Goal: Task Accomplishment & Management: Manage account settings

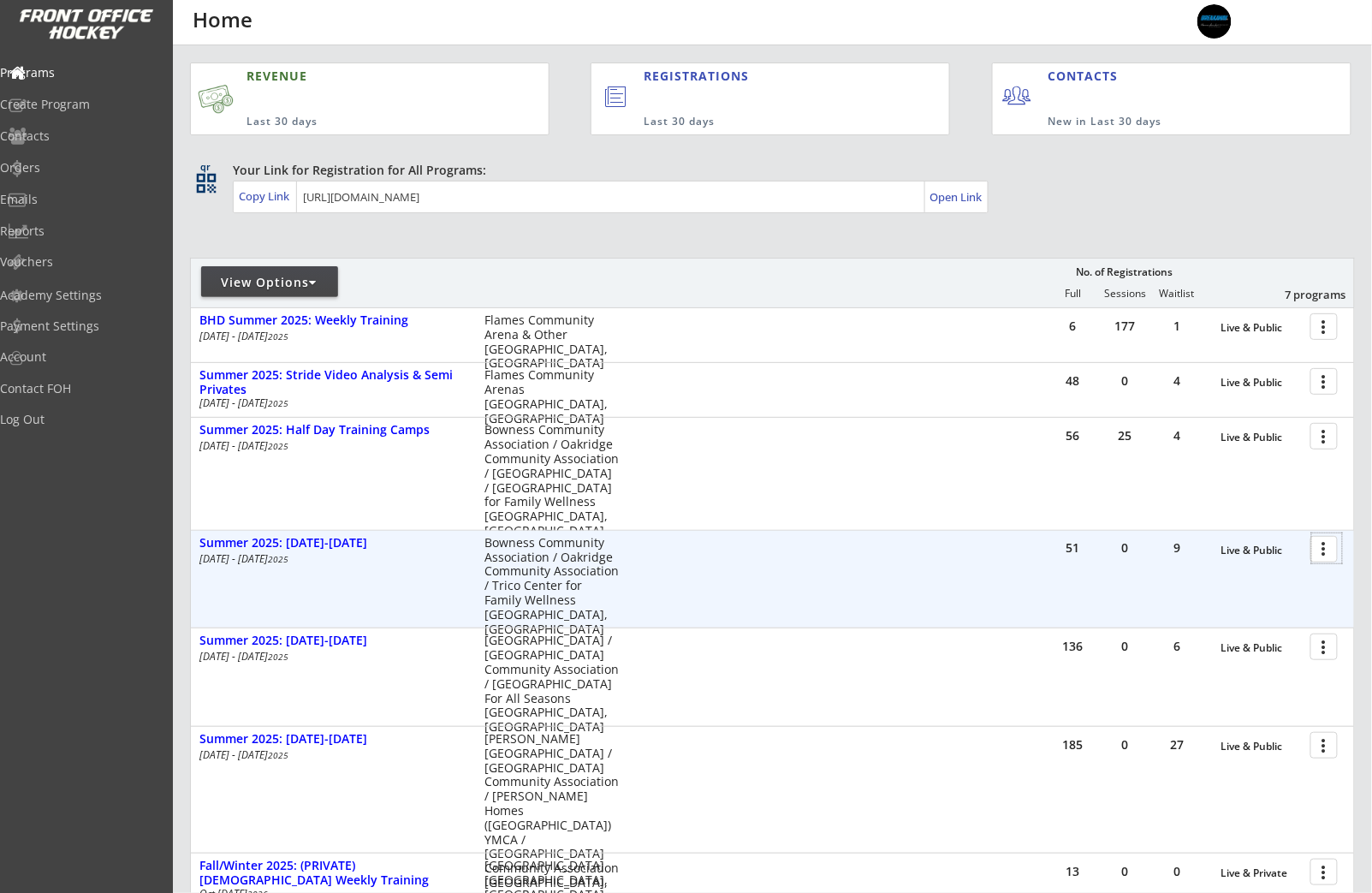
click at [1331, 555] on div at bounding box center [1326, 548] width 30 height 30
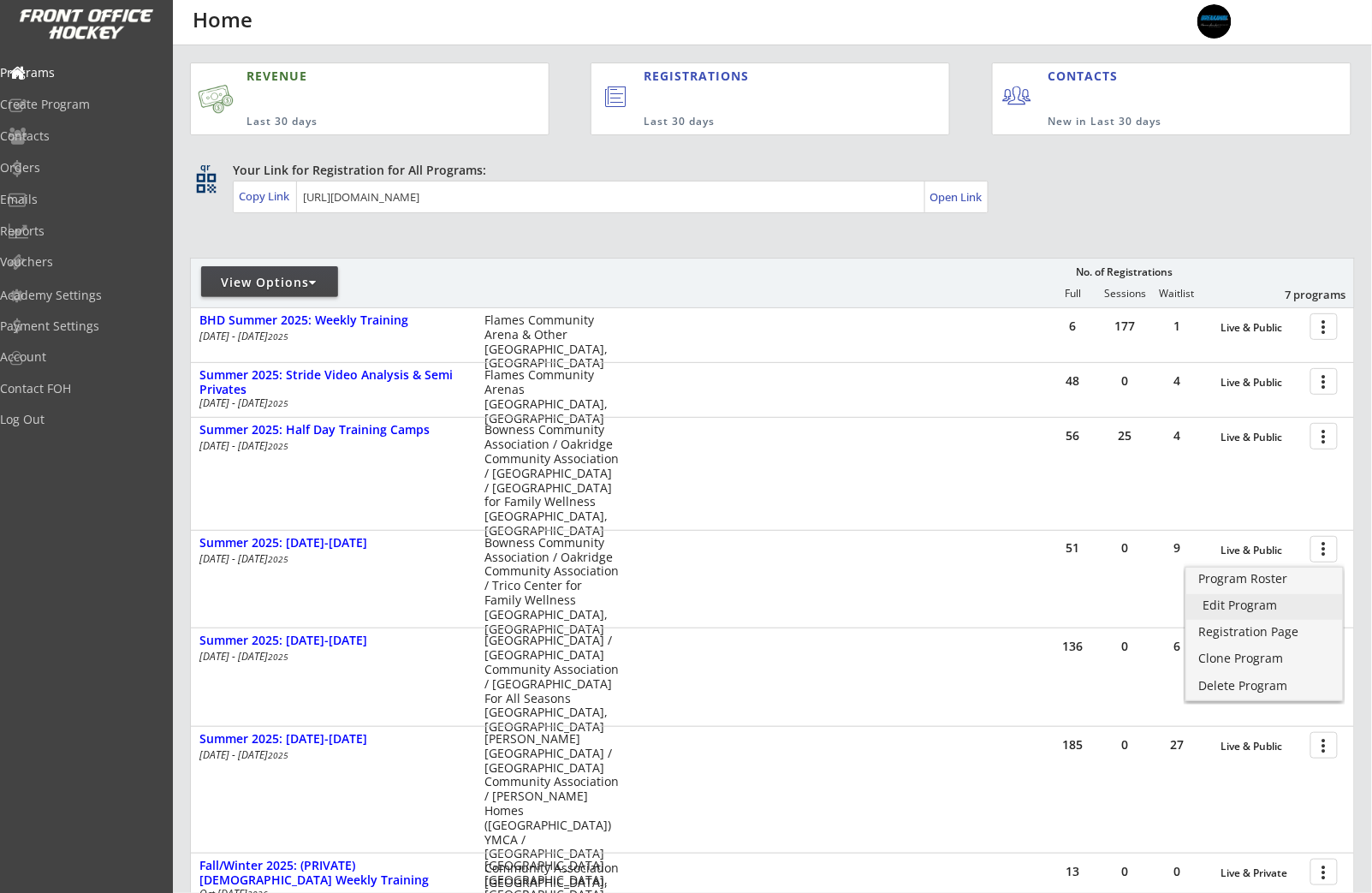
click at [1257, 616] on link "Edit Program" at bounding box center [1264, 607] width 156 height 26
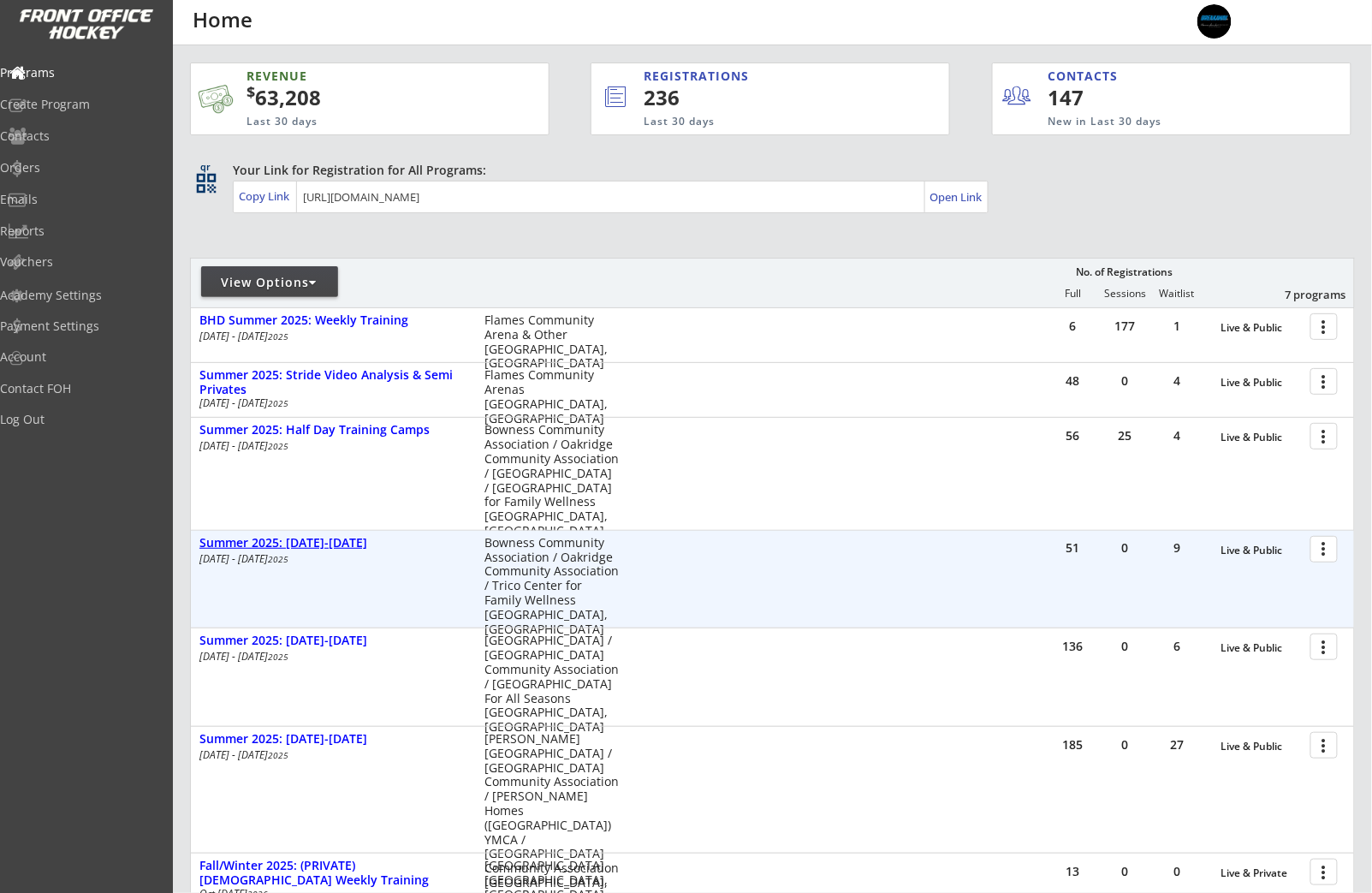
click at [256, 543] on div "Summer 2025: [DATE]-[DATE]" at bounding box center [333, 543] width 267 height 15
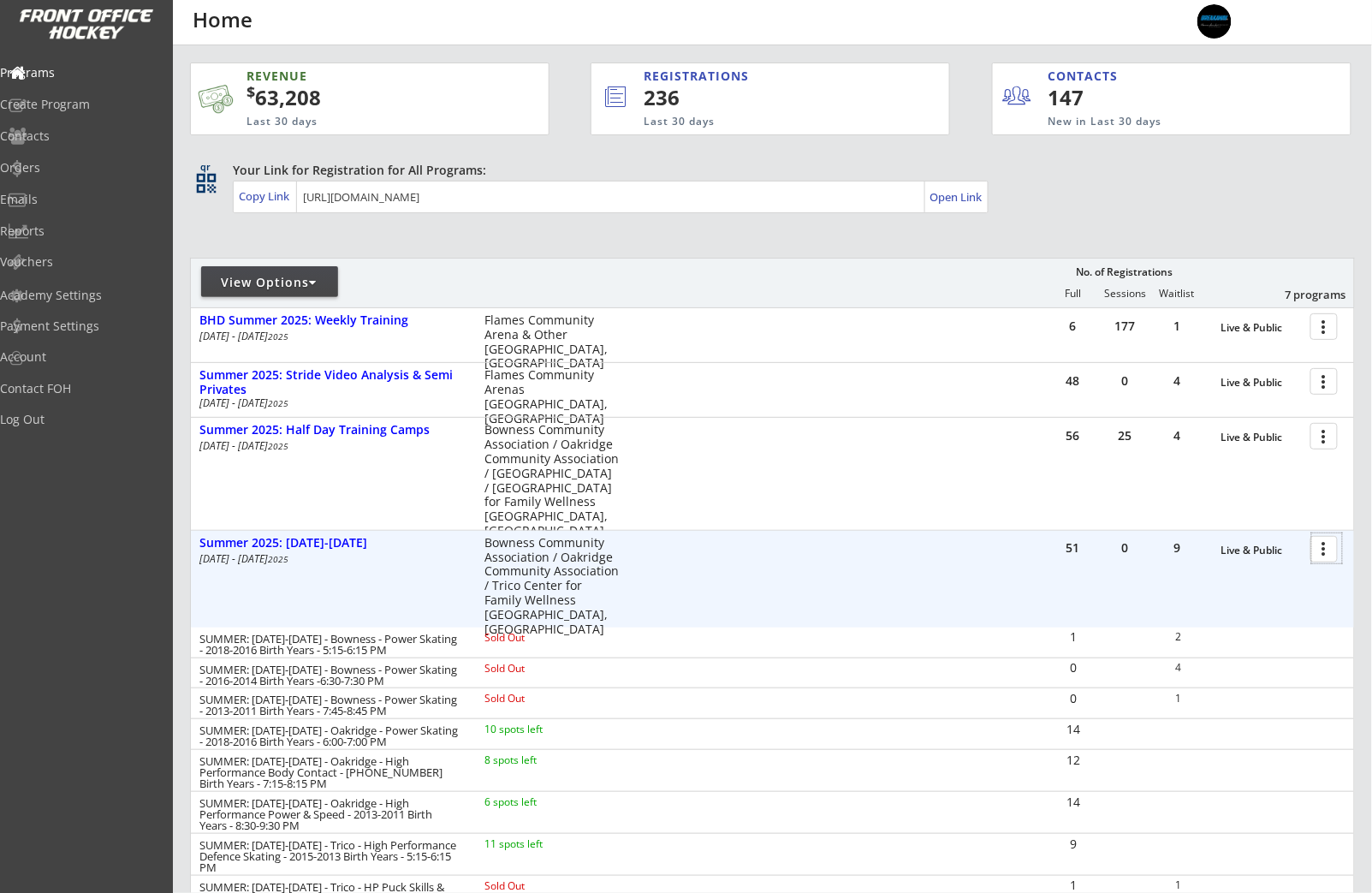
drag, startPoint x: 1327, startPoint y: 547, endPoint x: 1314, endPoint y: 555, distance: 15.3
click at [1327, 547] on div at bounding box center [1326, 548] width 30 height 30
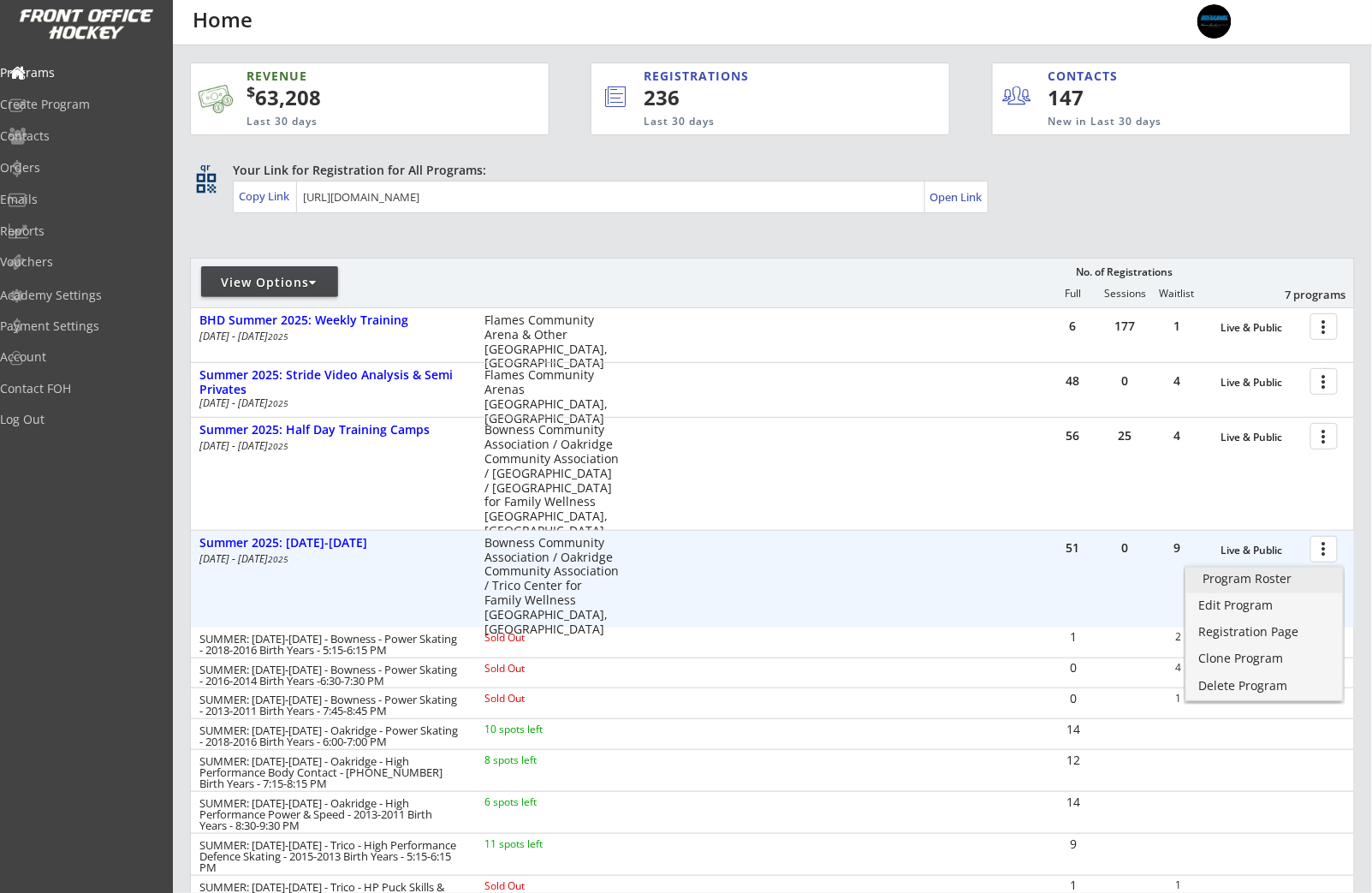
click at [1253, 592] on link "Program Roster" at bounding box center [1264, 580] width 156 height 26
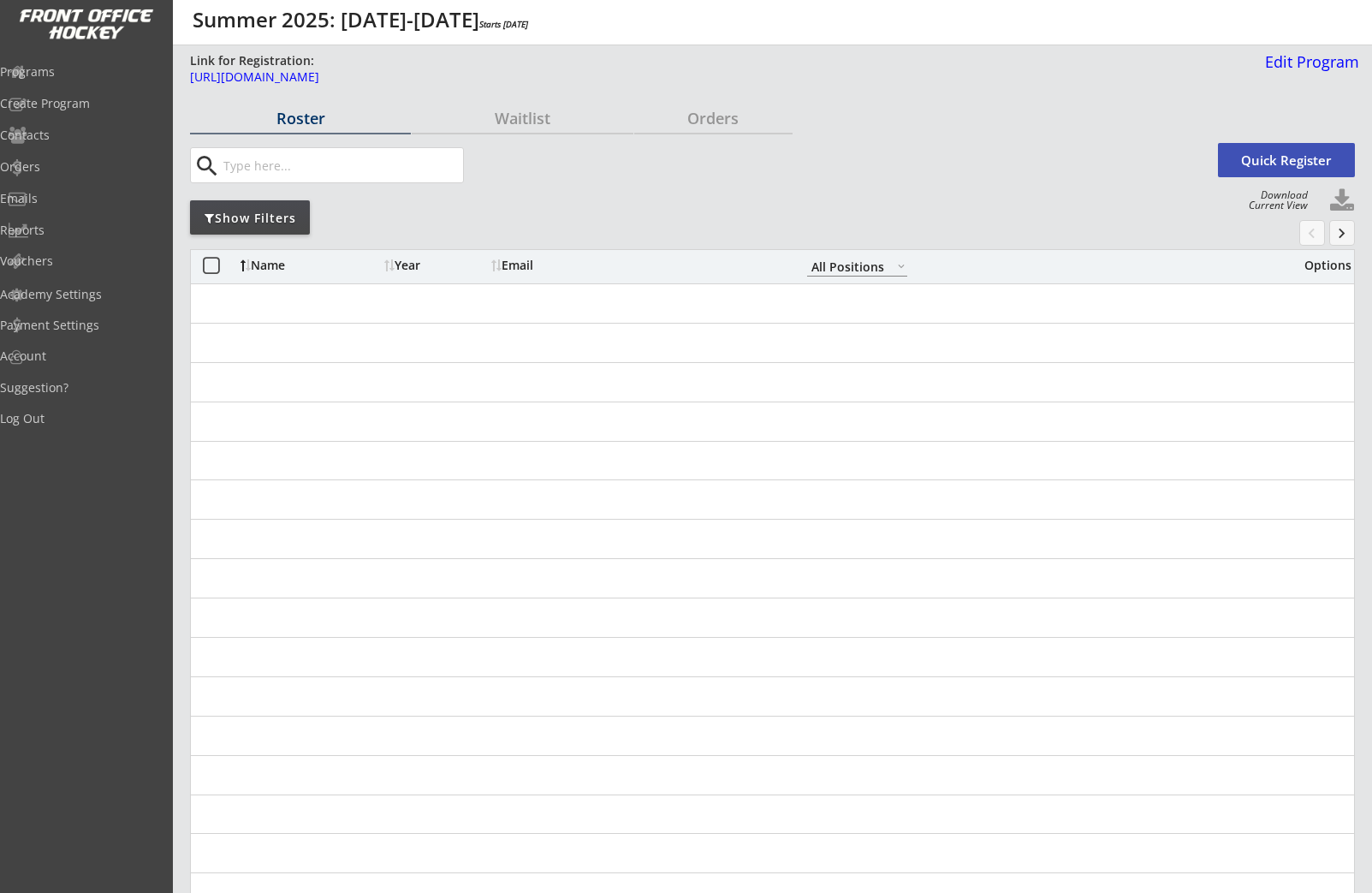
select select ""All Positions""
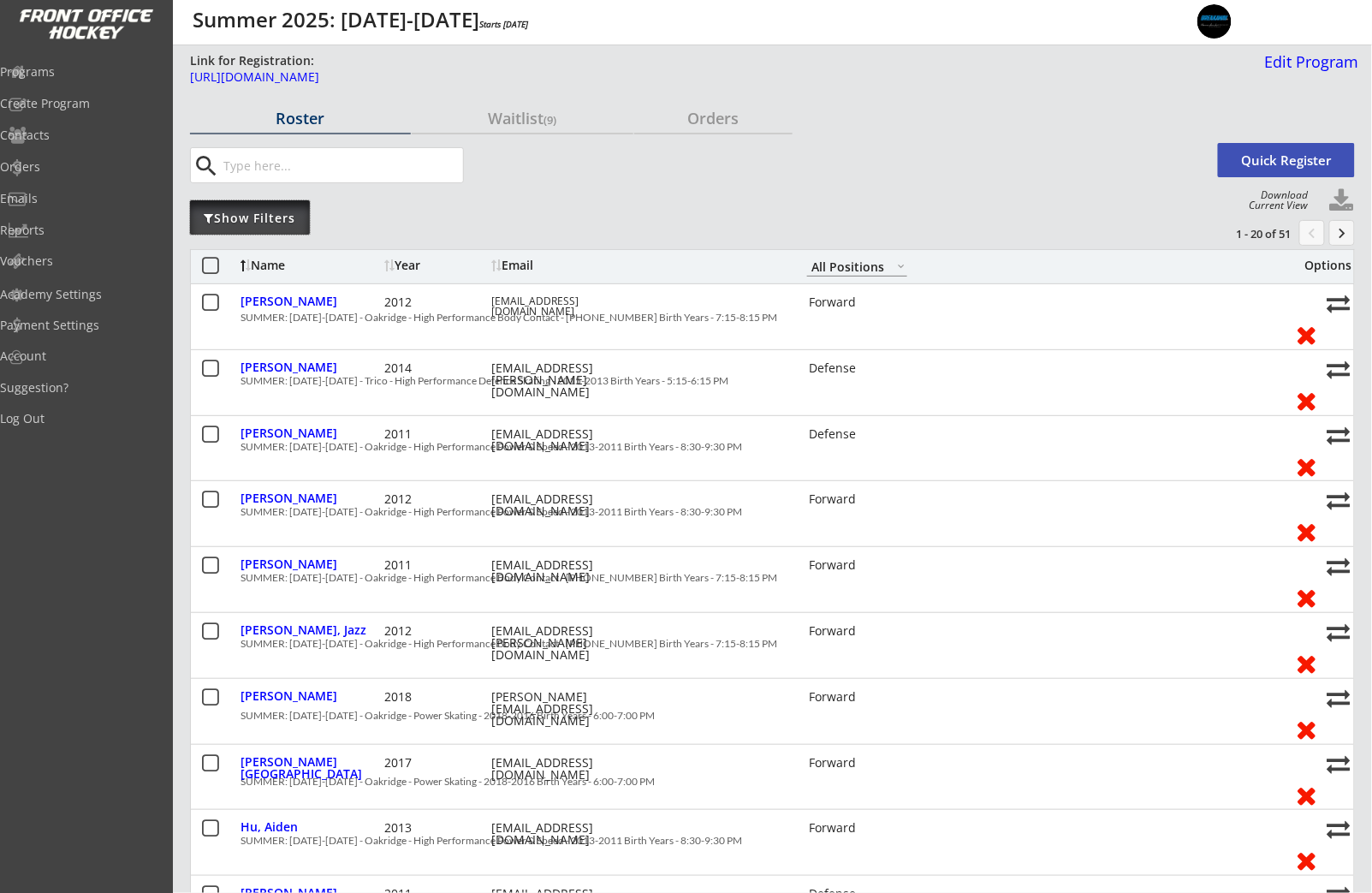
click at [224, 228] on div "Show Filters" at bounding box center [250, 217] width 120 height 34
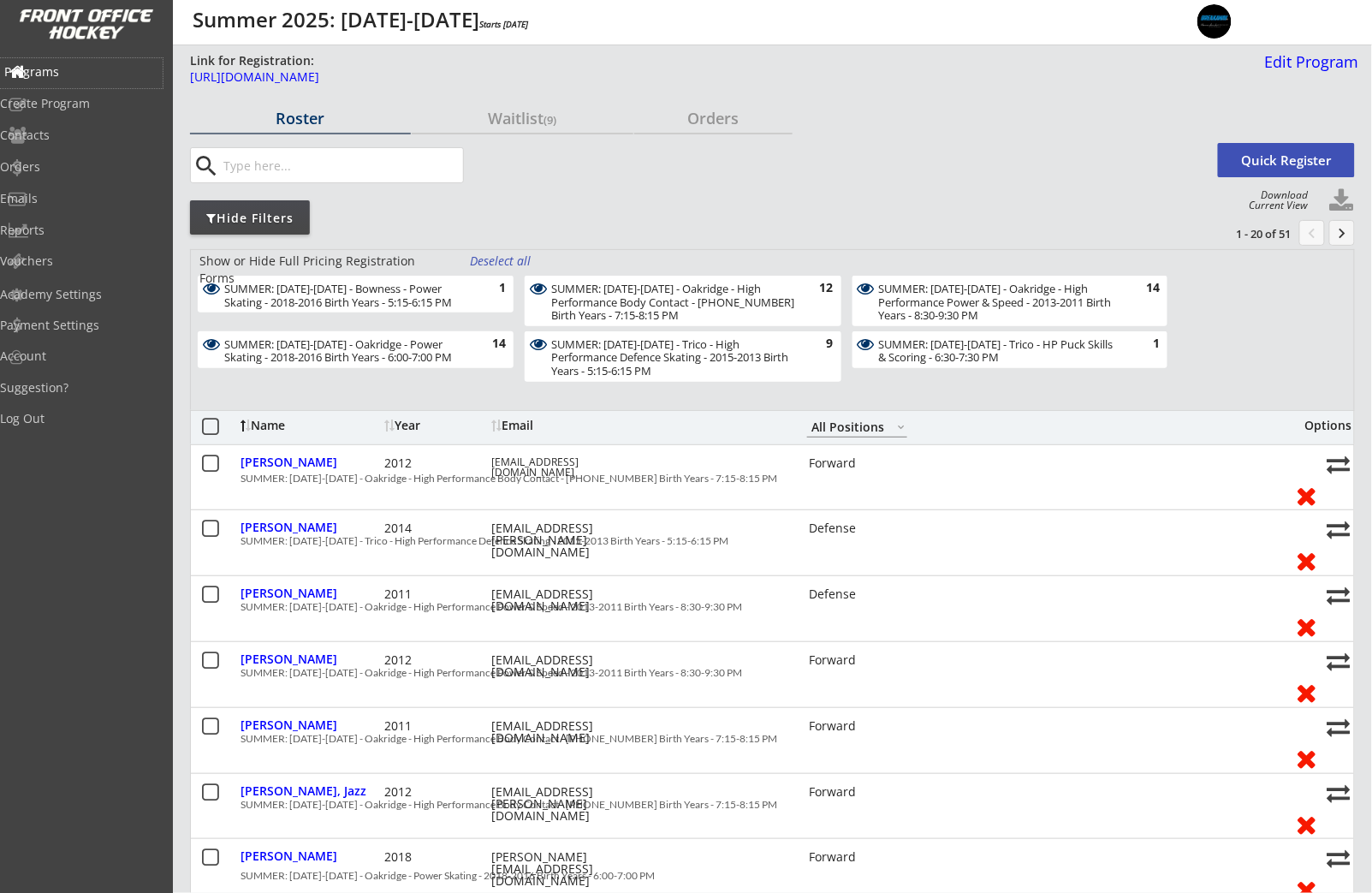
click at [56, 73] on div "Programs" at bounding box center [81, 71] width 154 height 12
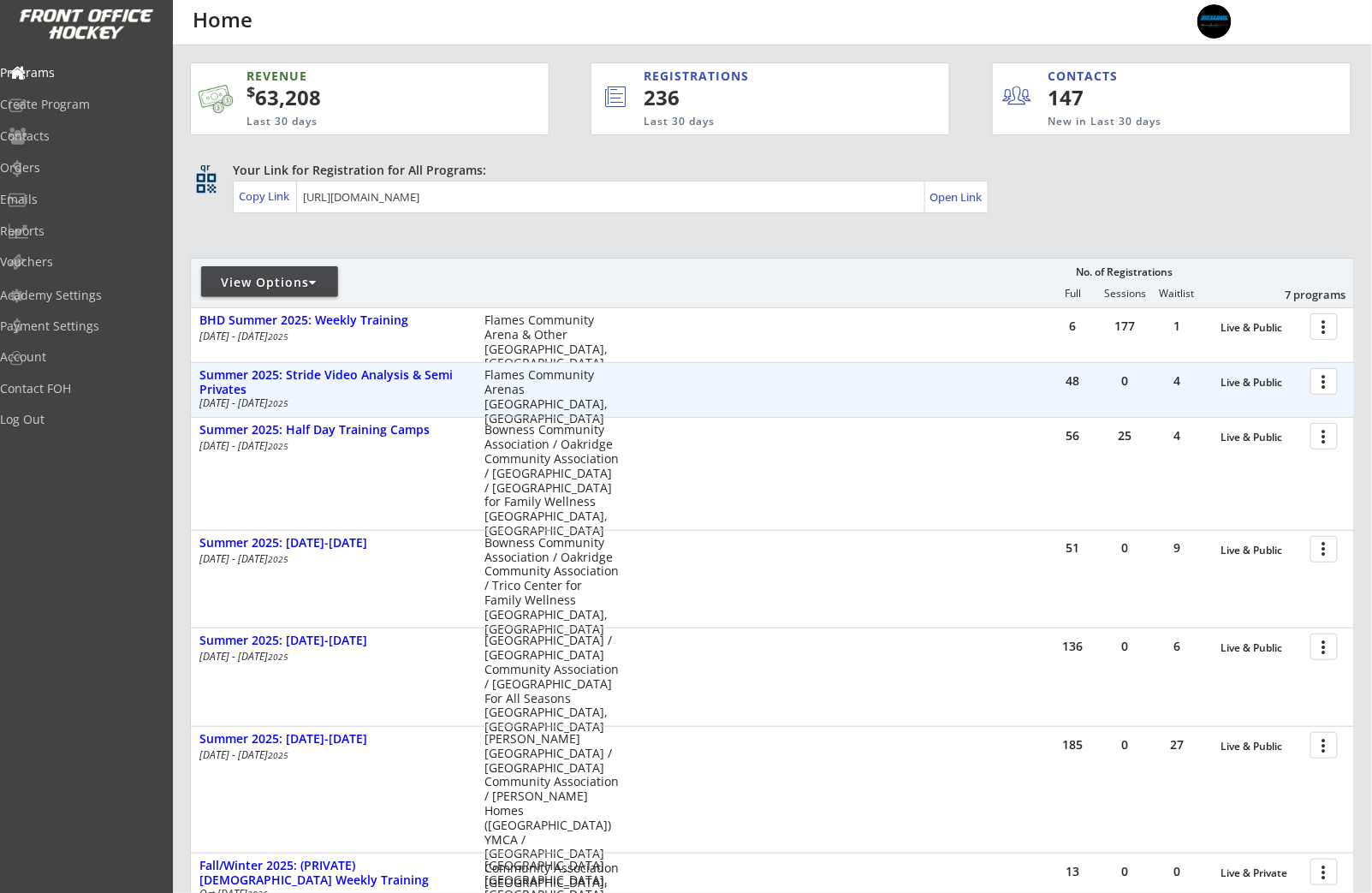
click at [1326, 384] on div at bounding box center [1326, 381] width 30 height 30
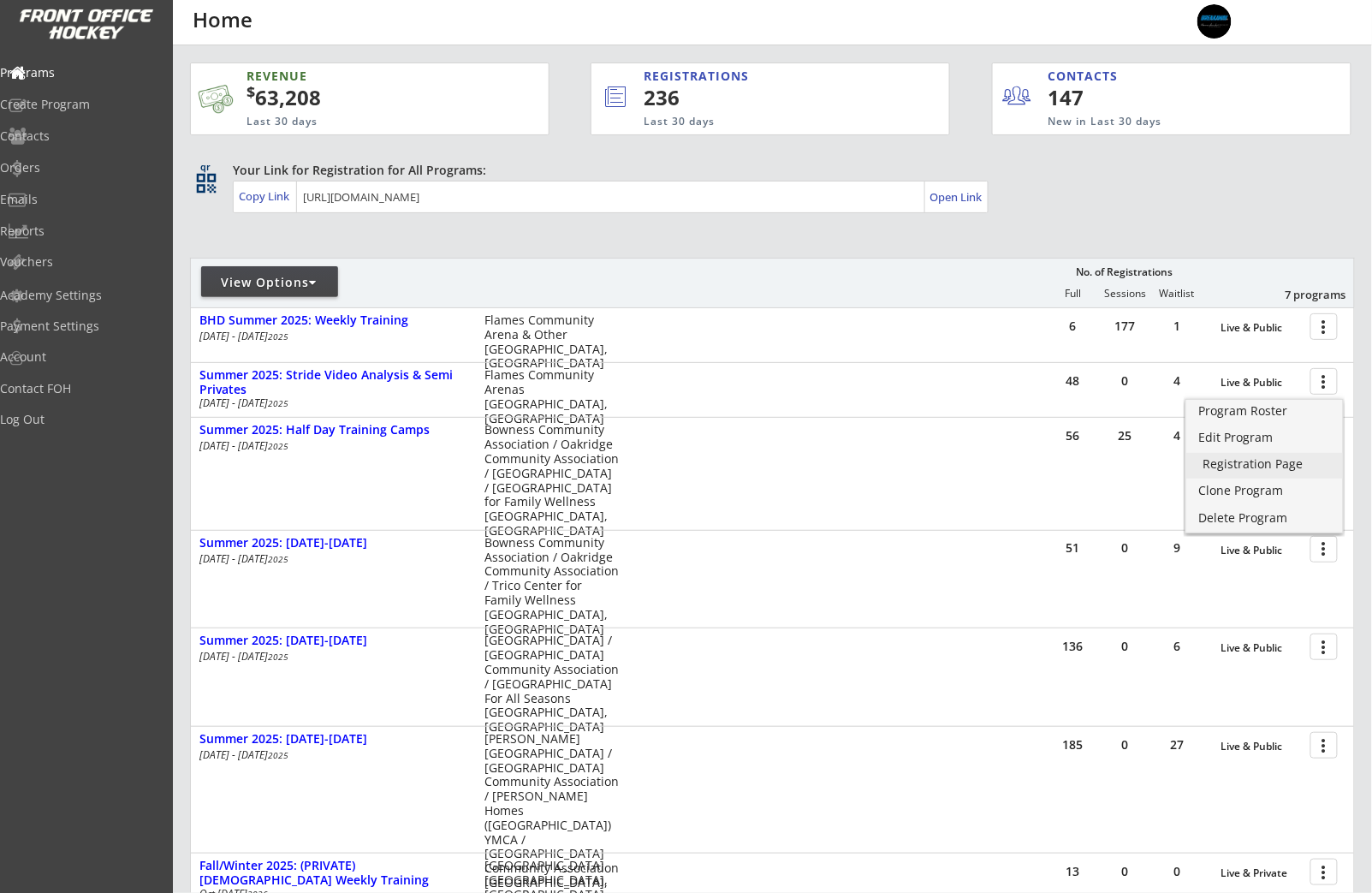
click at [1269, 470] on div "Registration Page" at bounding box center [1265, 464] width 123 height 12
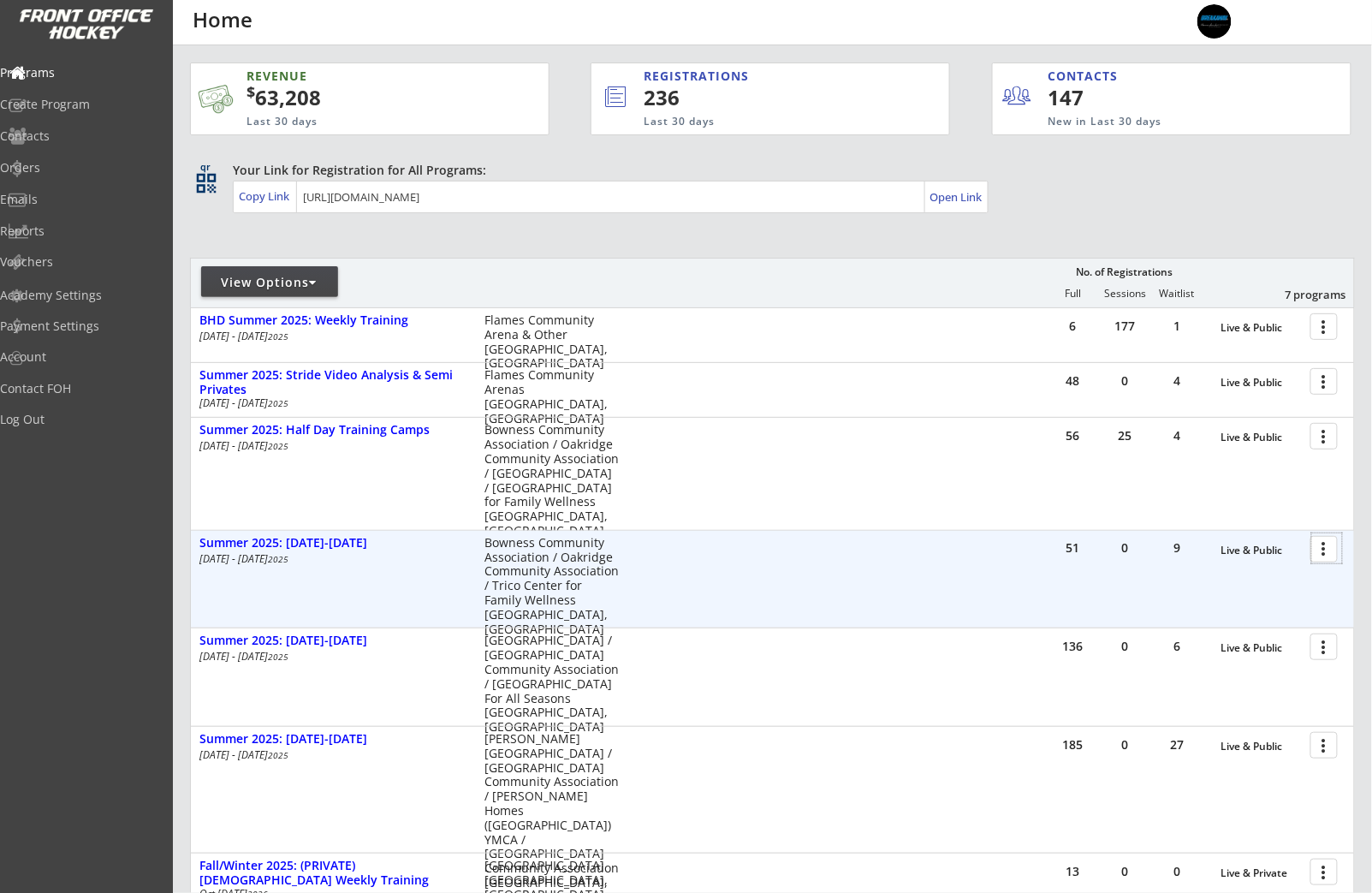
click at [1330, 553] on div at bounding box center [1326, 548] width 30 height 30
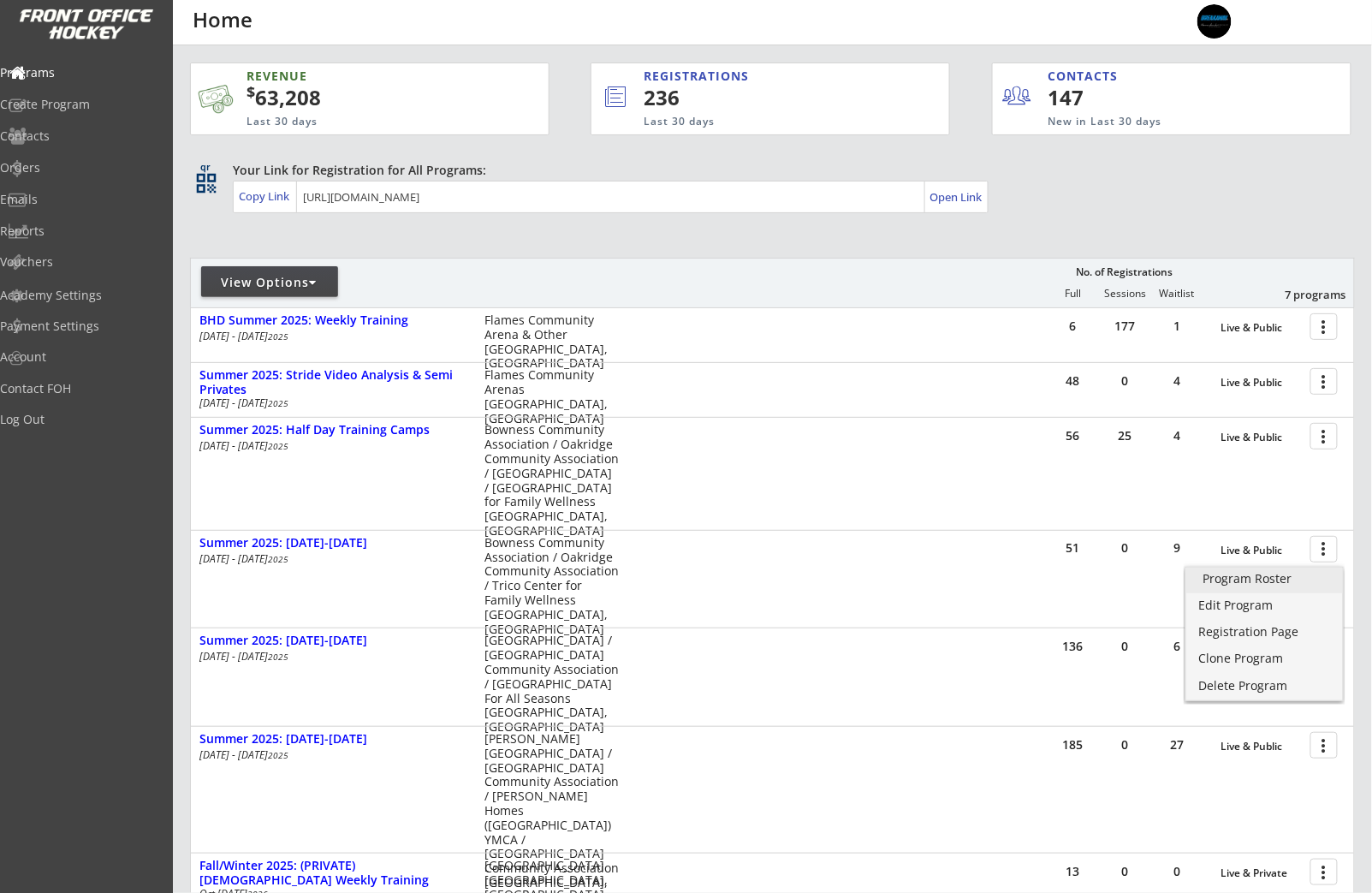
click at [1291, 579] on div "Program Roster" at bounding box center [1265, 578] width 123 height 12
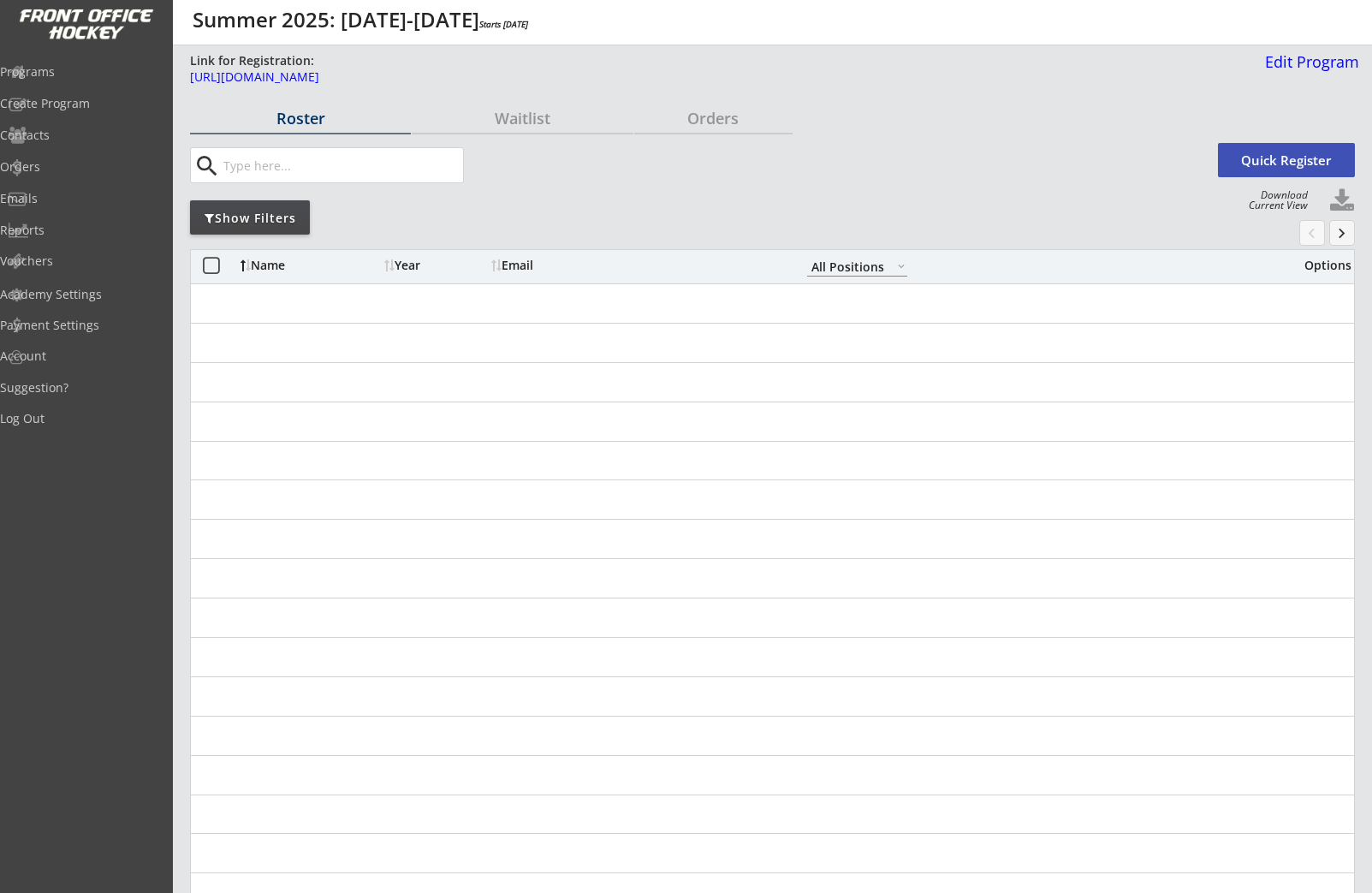
select select ""All Positions""
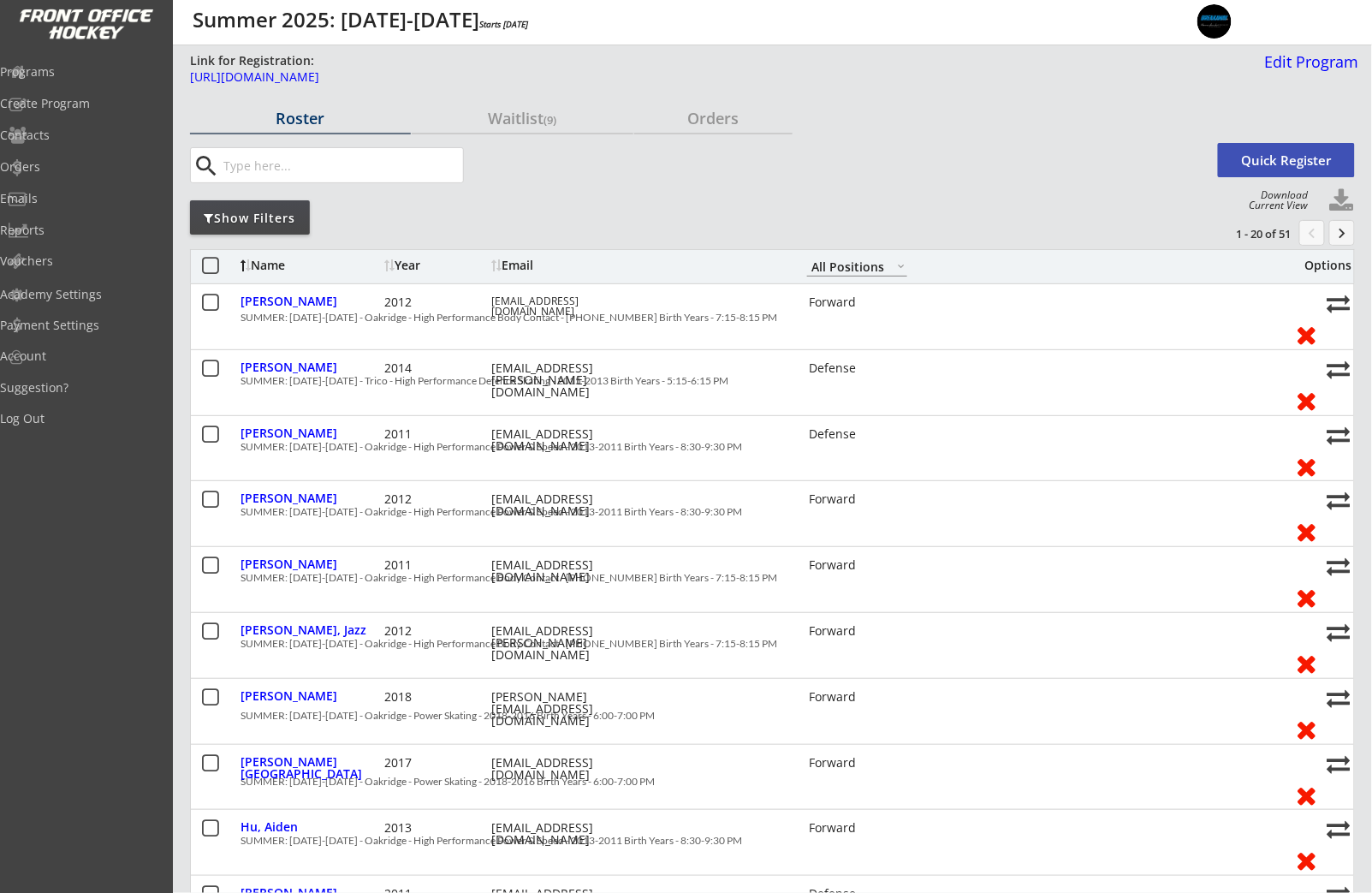
click at [259, 221] on div "Show Filters" at bounding box center [250, 218] width 120 height 17
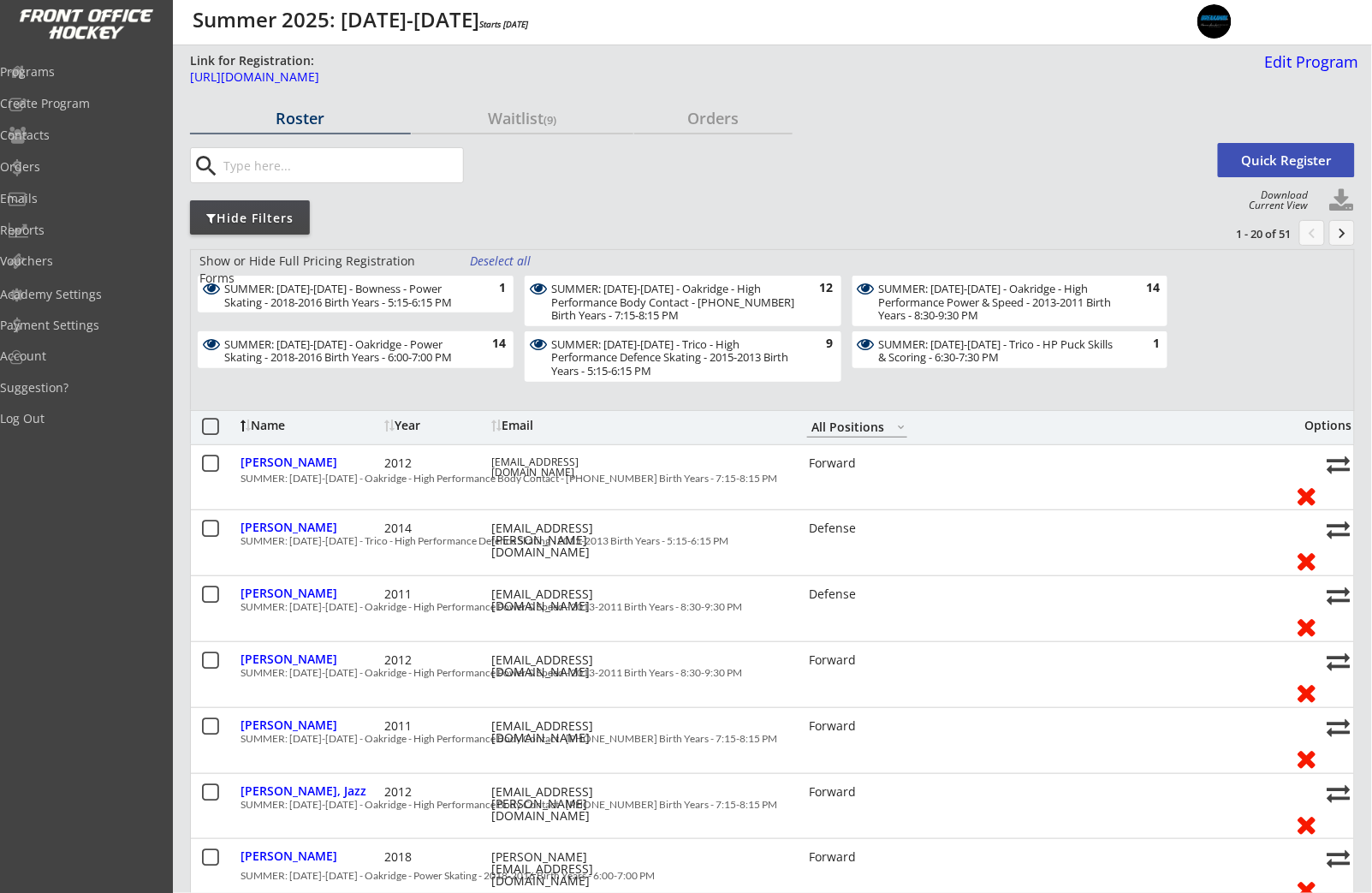
click at [496, 258] on div "Deselect all" at bounding box center [501, 261] width 63 height 17
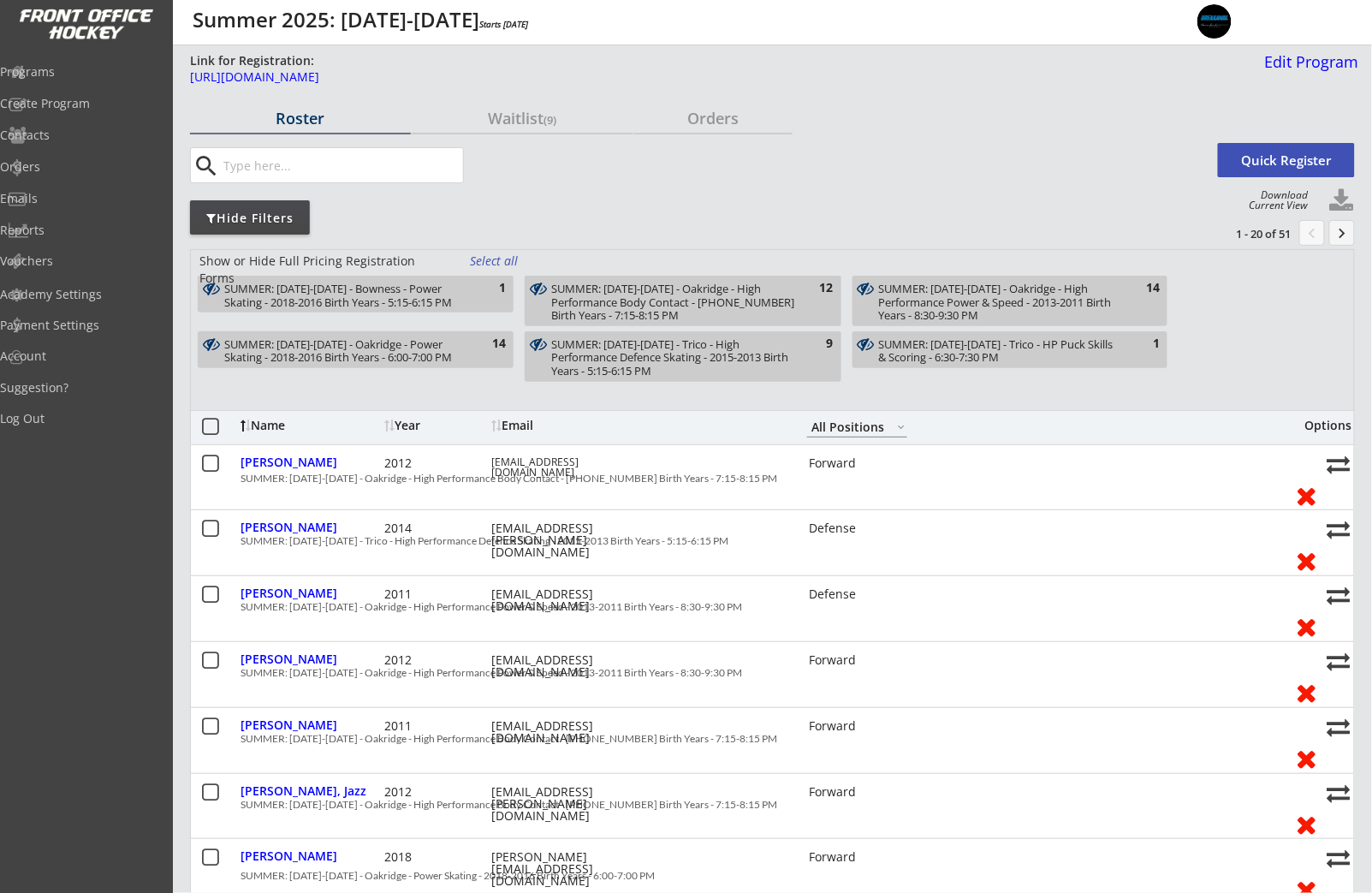
click at [466, 301] on div "SUMMER: Aug 11-15 - Bowness - Power Skating - 2018-2016 Birth Years - 5:15-6:15…" at bounding box center [346, 296] width 243 height 27
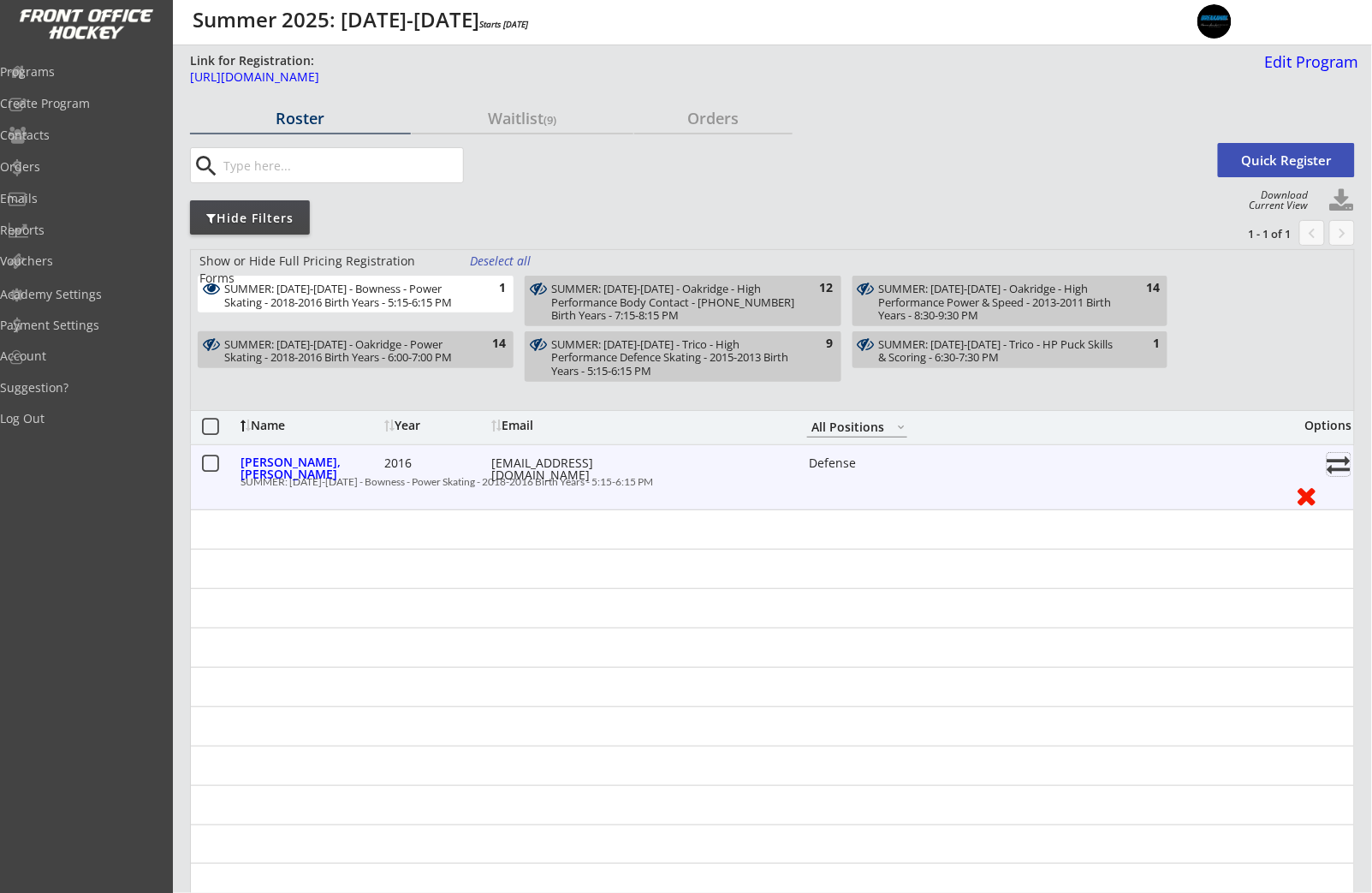
click at [1337, 467] on button at bounding box center [1338, 464] width 23 height 23
select select ""1348695171700984260__LOOKUP__1741538965809x359777787757199360""
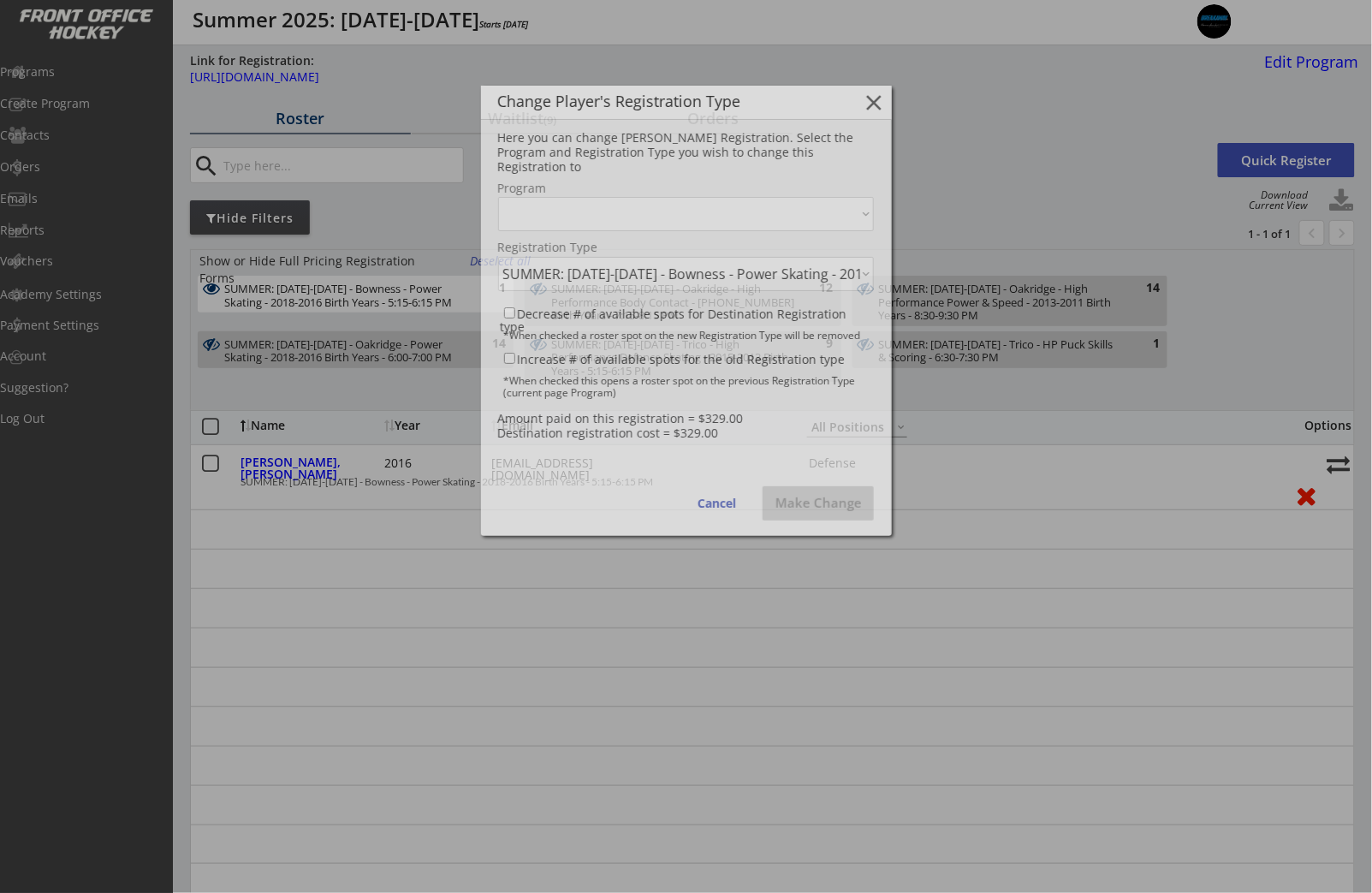
select select ""1348695171700984260__LOOKUP__1741538965809x997219648835420200""
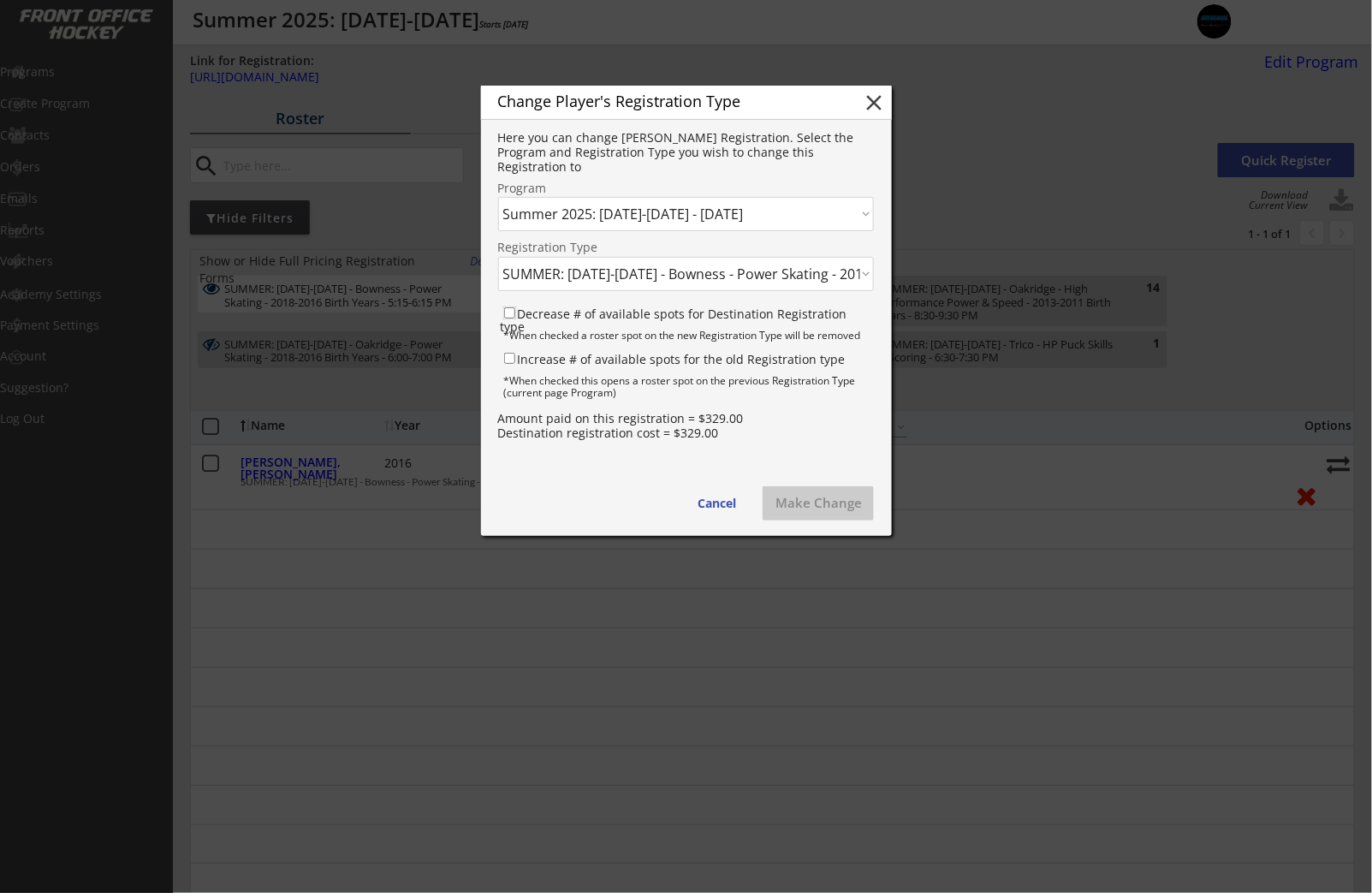
click at [509, 314] on input "Decrease # of available spots for Destination Registration type" at bounding box center [509, 313] width 11 height 11
checkbox input "true"
click at [510, 360] on input "Increase # of available spots for the old Registration type" at bounding box center [509, 359] width 11 height 11
checkbox input "true"
click at [598, 279] on select "Click here... SUMMER: Aug 11-15 - Bowness - Power Skating - 2018-2016 Birth Yea…" at bounding box center [686, 274] width 376 height 34
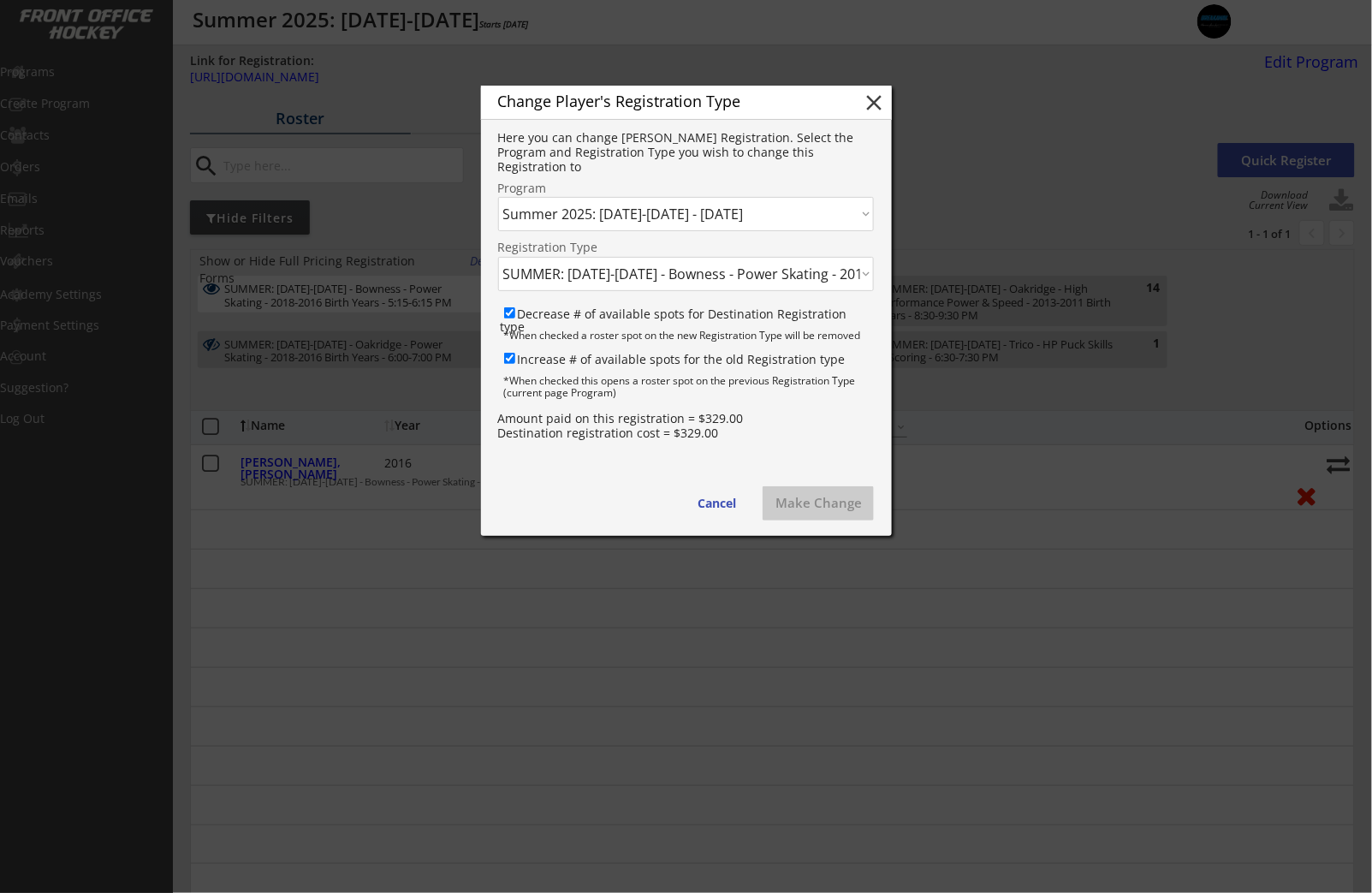
select select ""1348695171700984260__LOOKUP__1741542556267x487194420603519000""
click at [818, 511] on button "Make Change" at bounding box center [819, 502] width 112 height 34
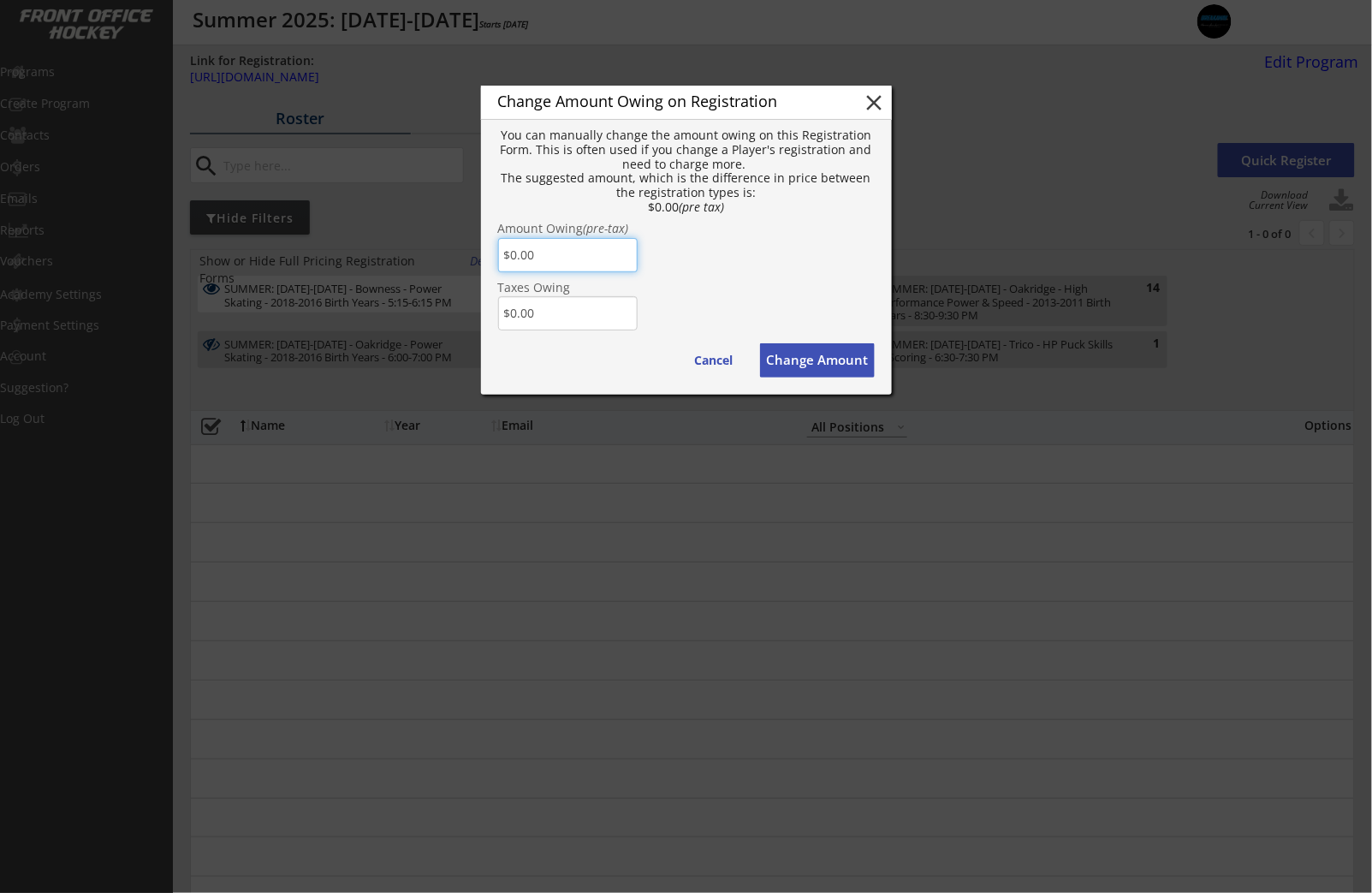
click at [875, 100] on button "close" at bounding box center [874, 102] width 26 height 26
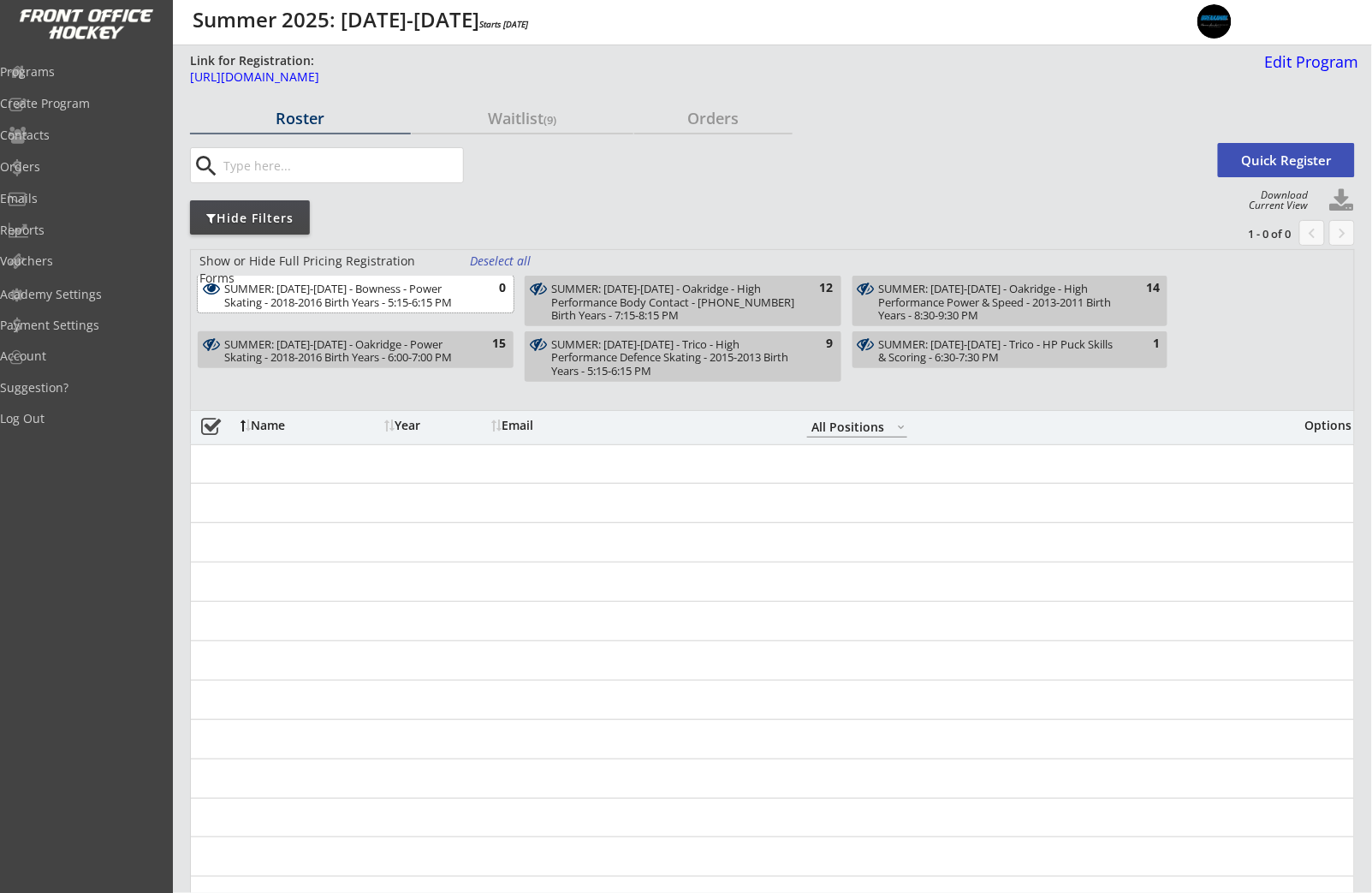
click at [423, 300] on div "SUMMER: Aug 11-15 - Bowness - Power Skating - 2018-2016 Birth Years - 5:15-6:15…" at bounding box center [346, 296] width 243 height 27
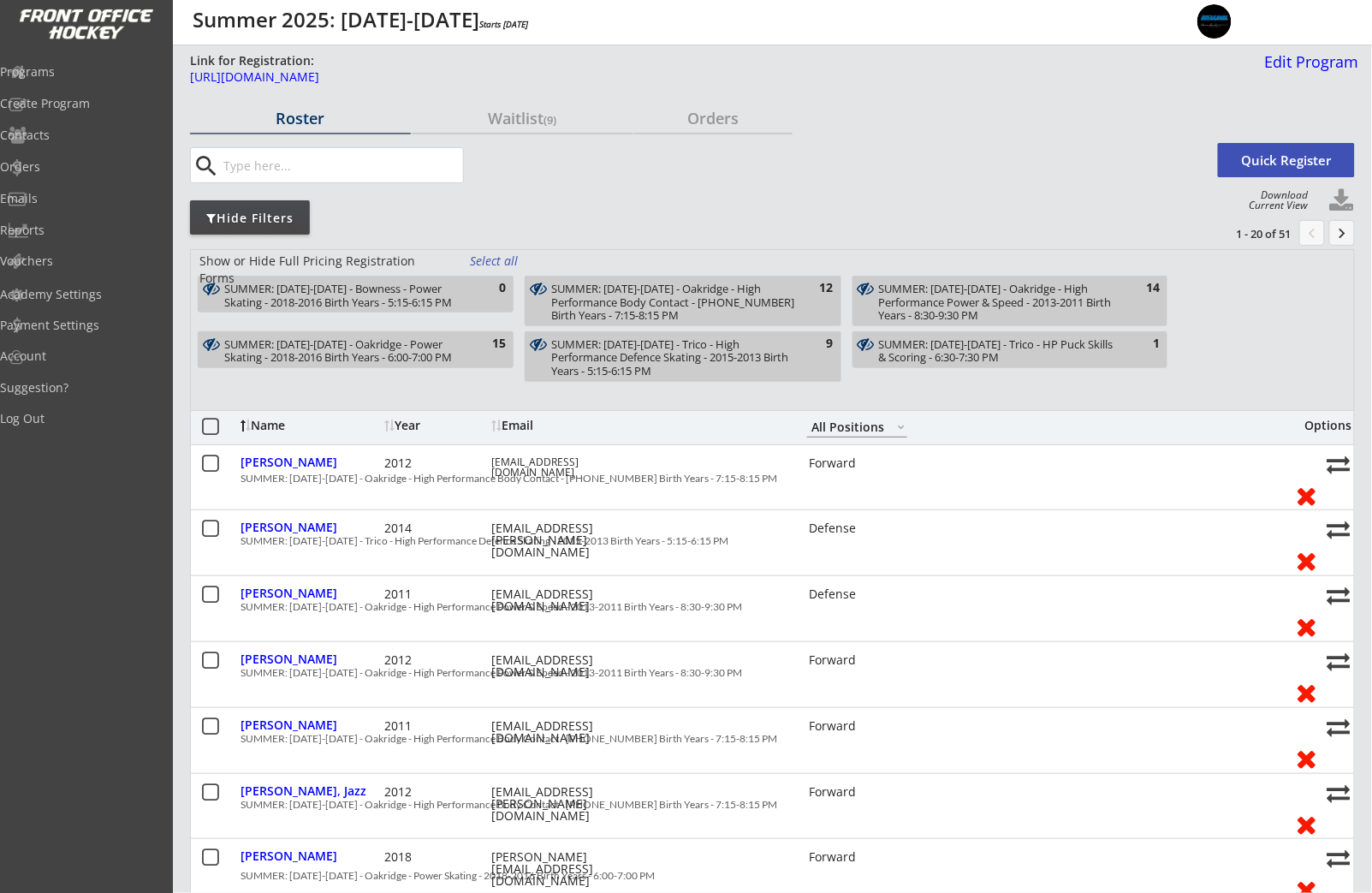
click at [424, 357] on div "SUMMER: [DATE]-[DATE] - Oakridge - Power Skating - 2018-2016 Birth Years - 6:00…" at bounding box center [346, 351] width 243 height 27
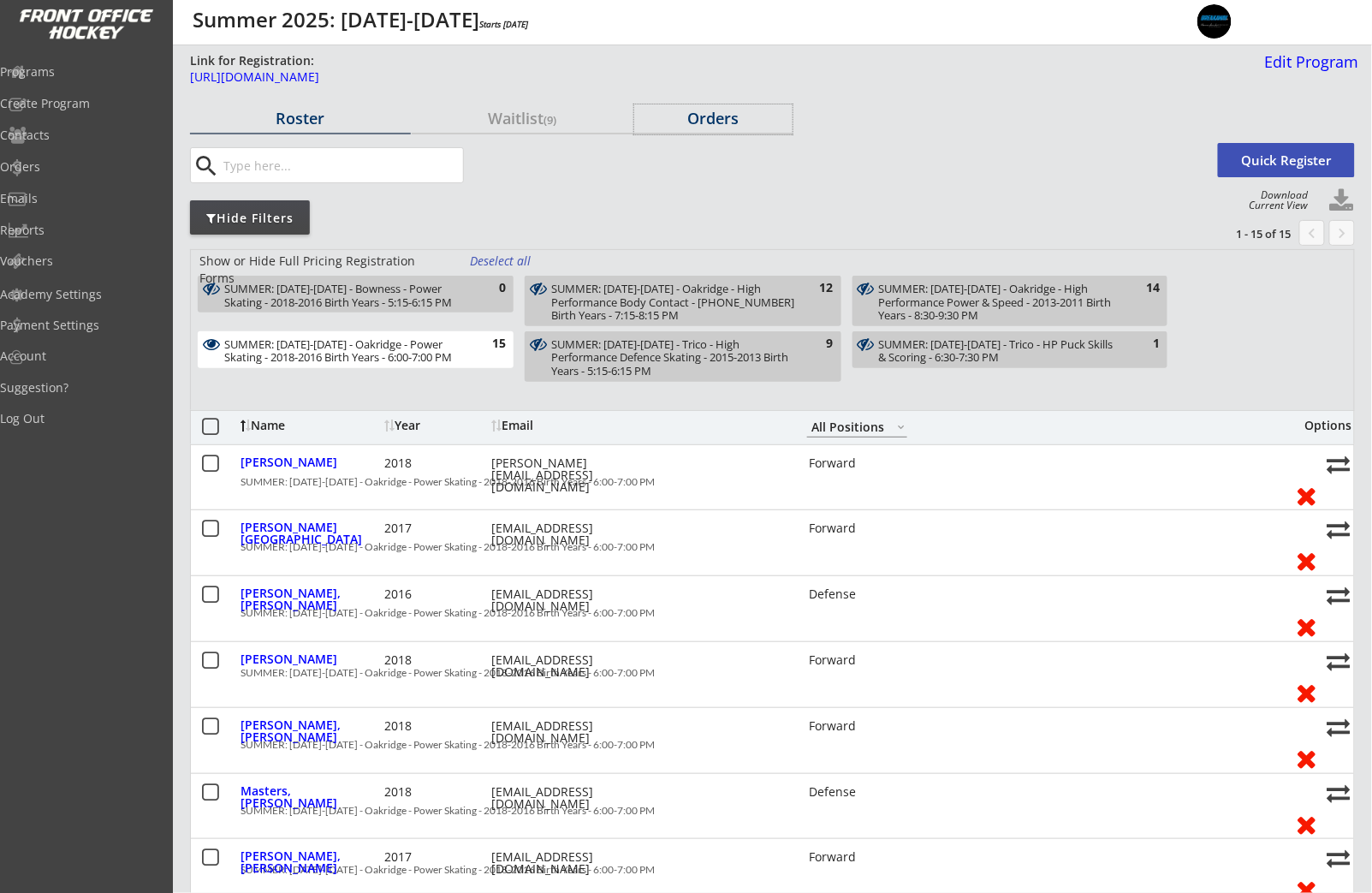
click at [685, 114] on div "Orders" at bounding box center [713, 118] width 158 height 16
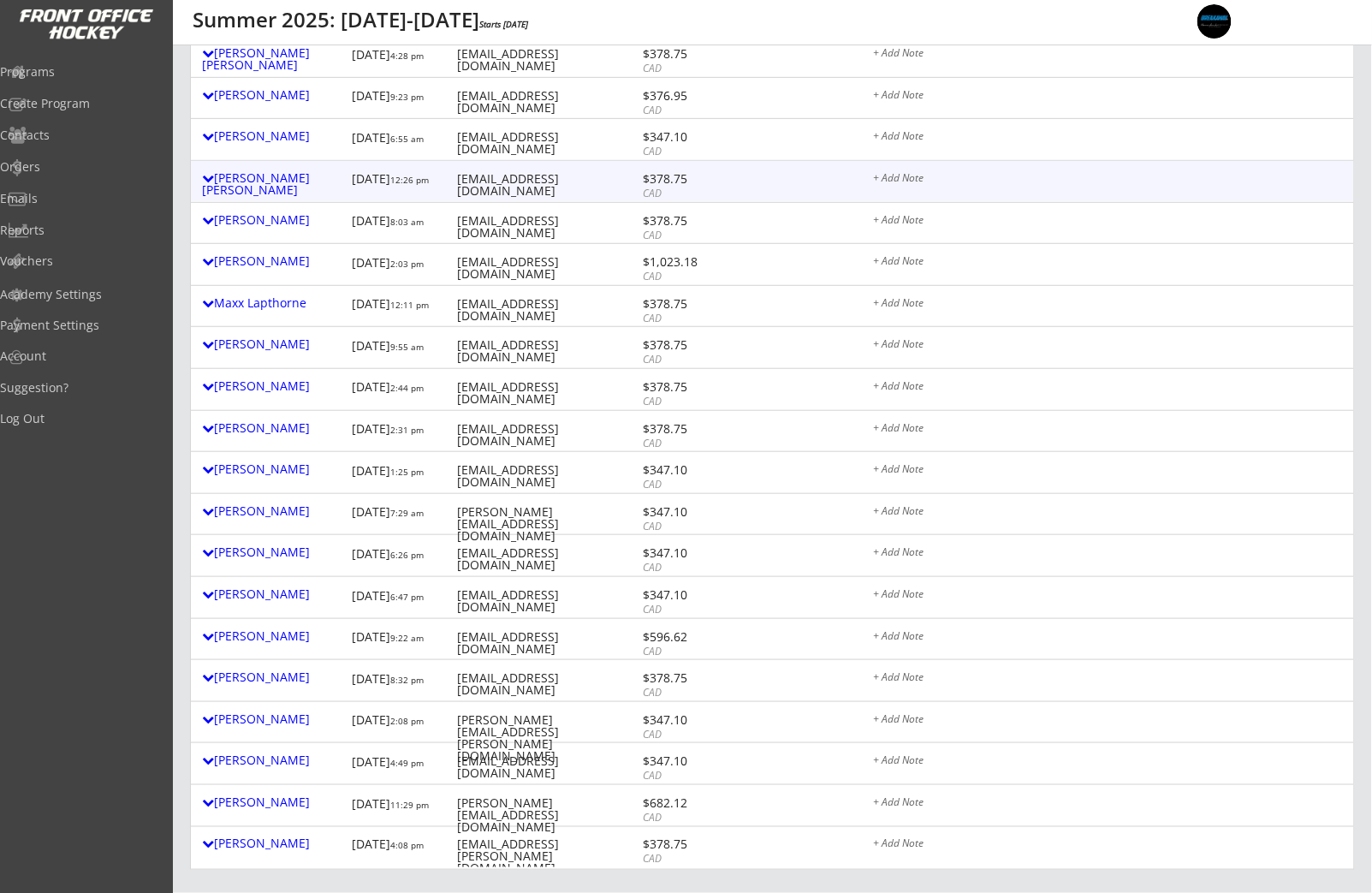
scroll to position [257, 0]
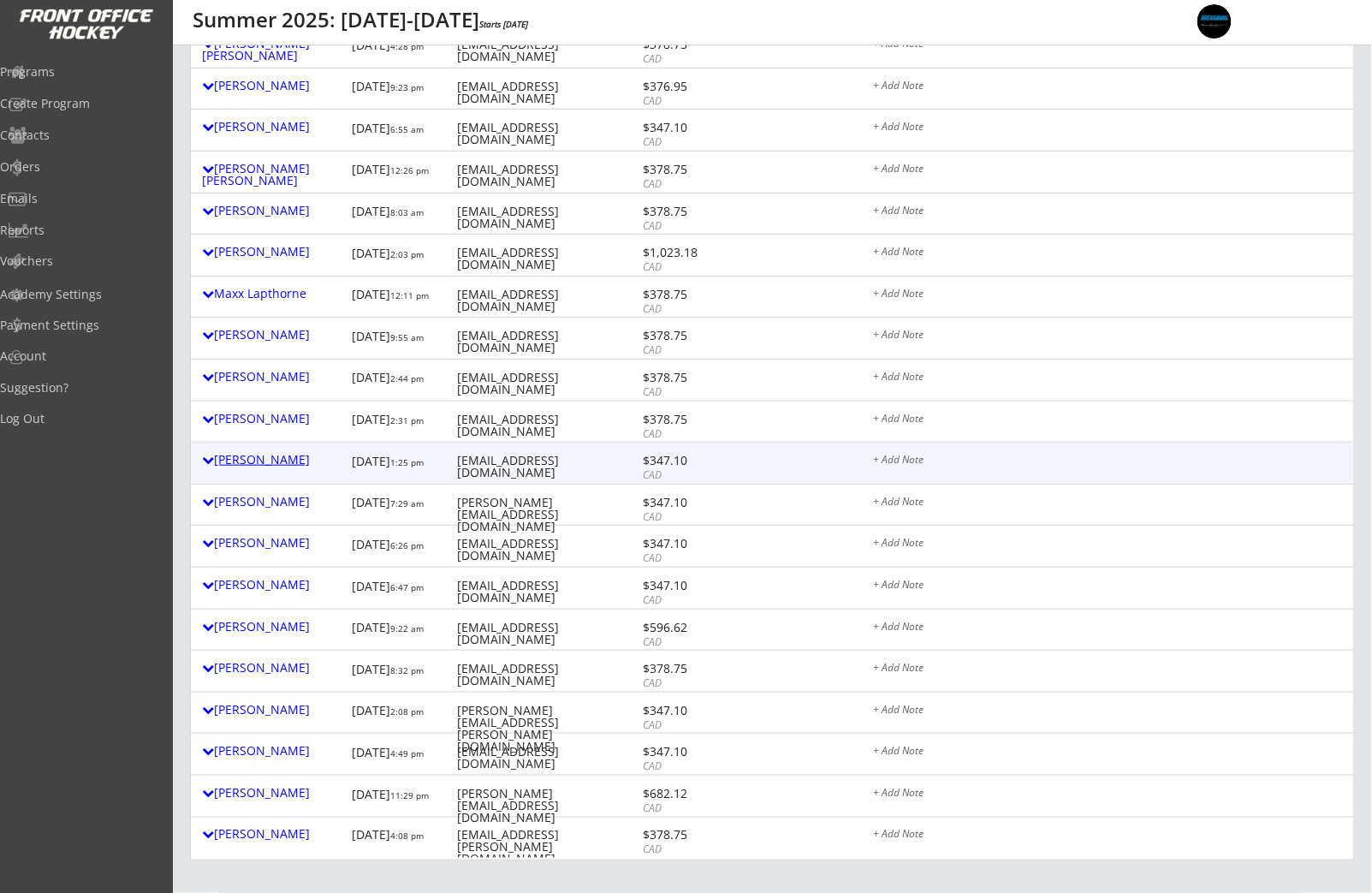
click at [247, 465] on div "Maegan James" at bounding box center [273, 459] width 141 height 12
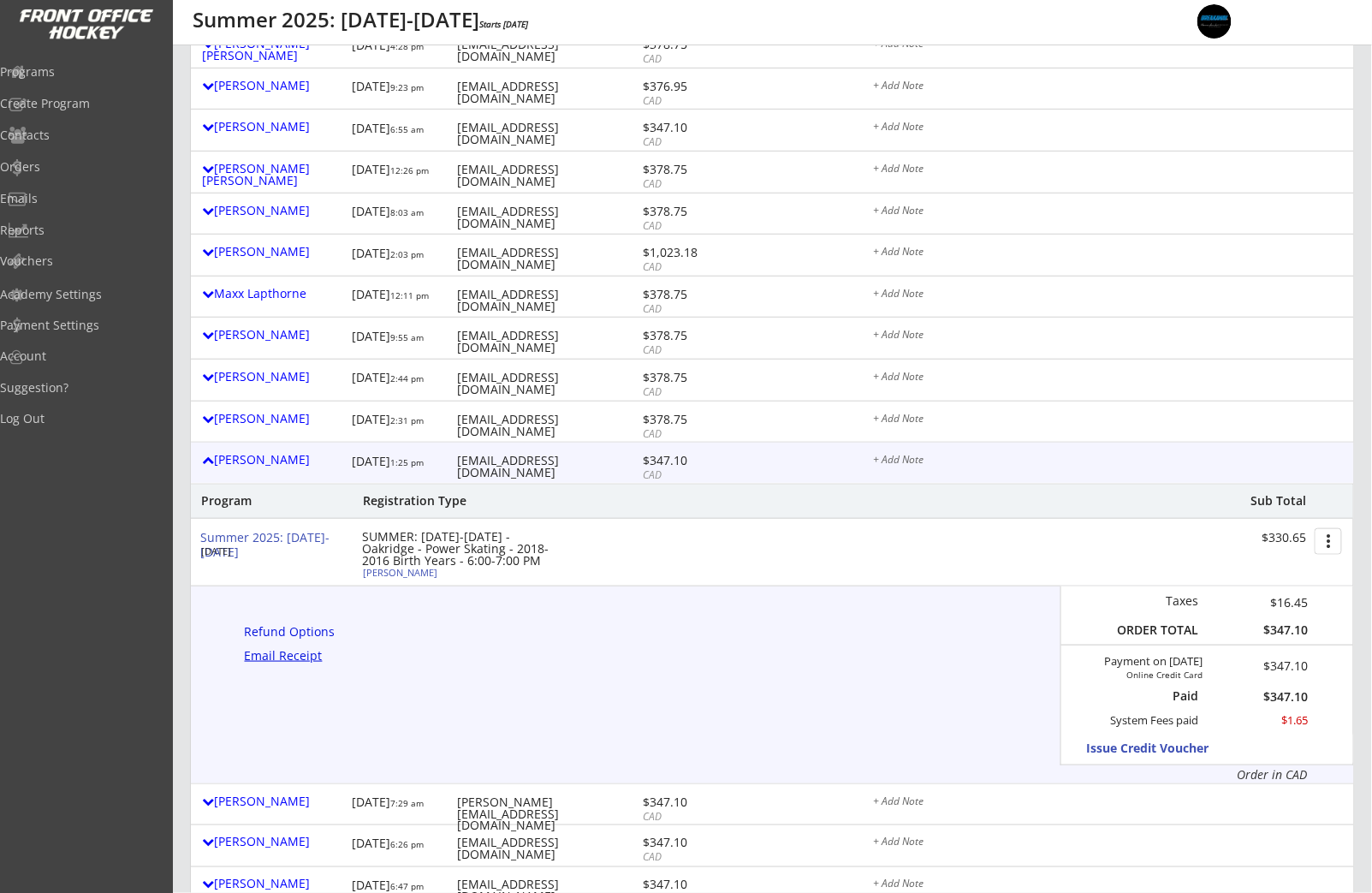
click at [288, 659] on div "Email Receipt" at bounding box center [288, 655] width 87 height 12
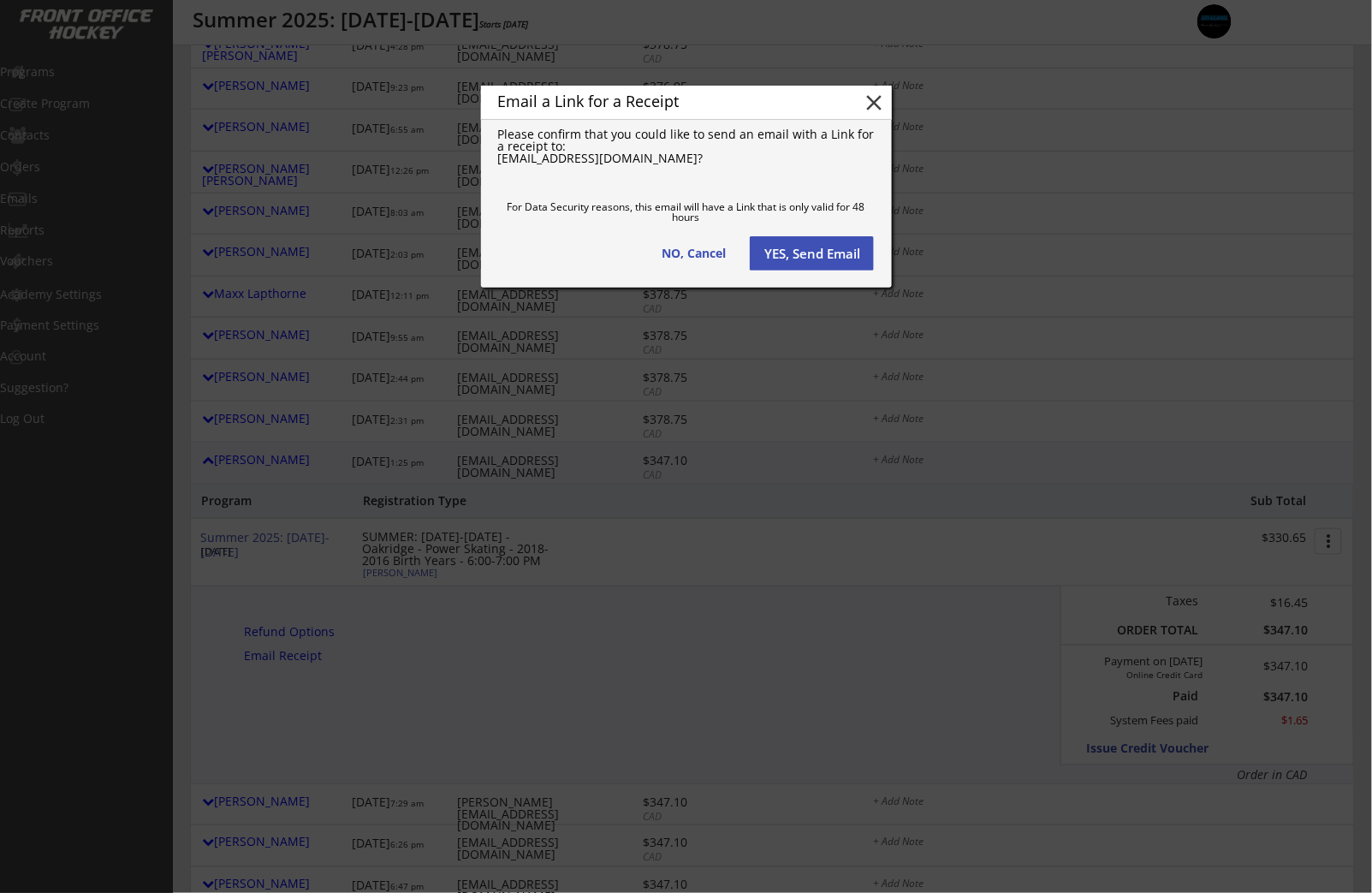
click at [813, 260] on button "YES, Send Email" at bounding box center [812, 253] width 124 height 34
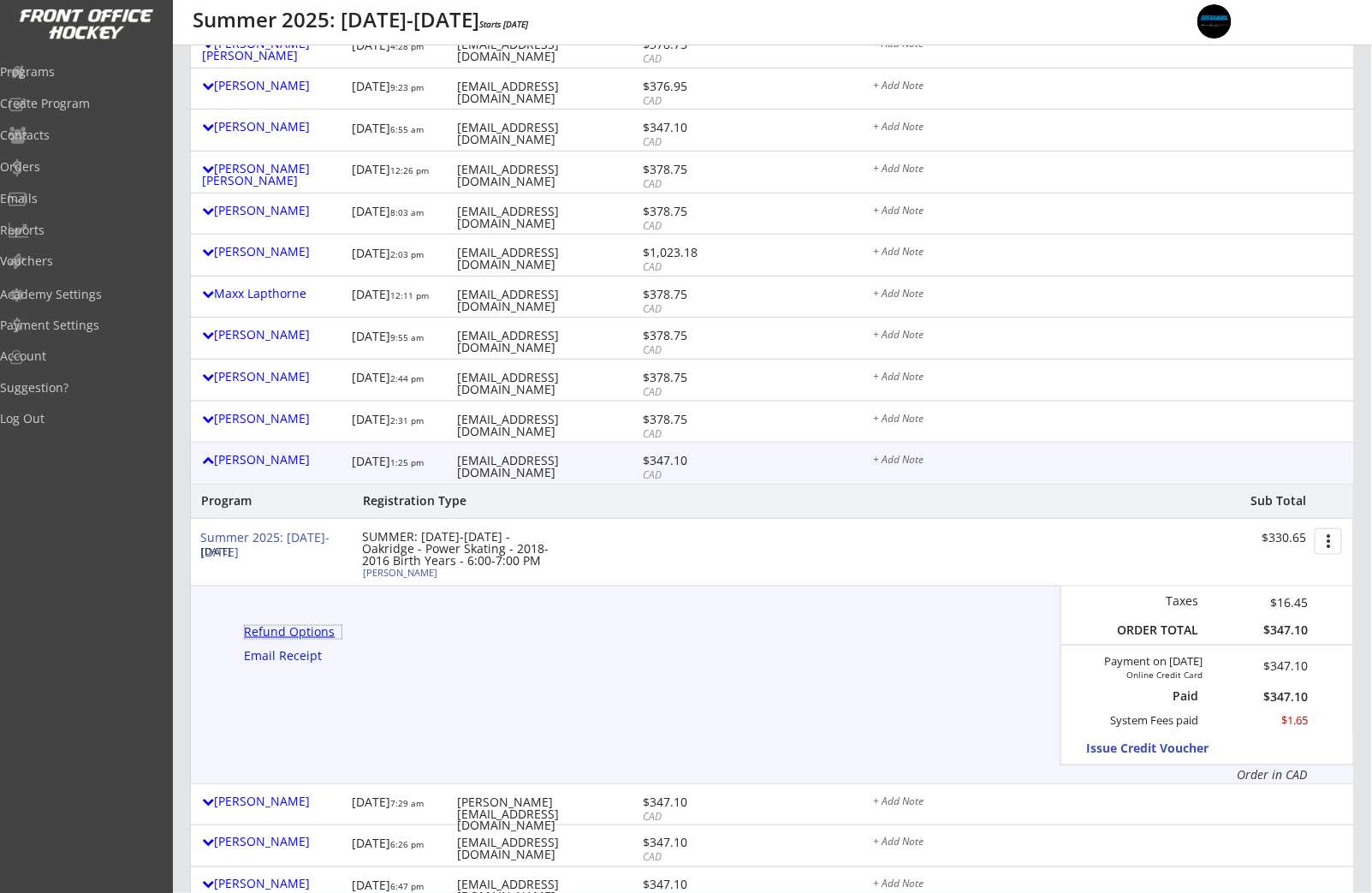
click at [299, 633] on div "Refund Options" at bounding box center [294, 631] width 97 height 12
select select ""No""
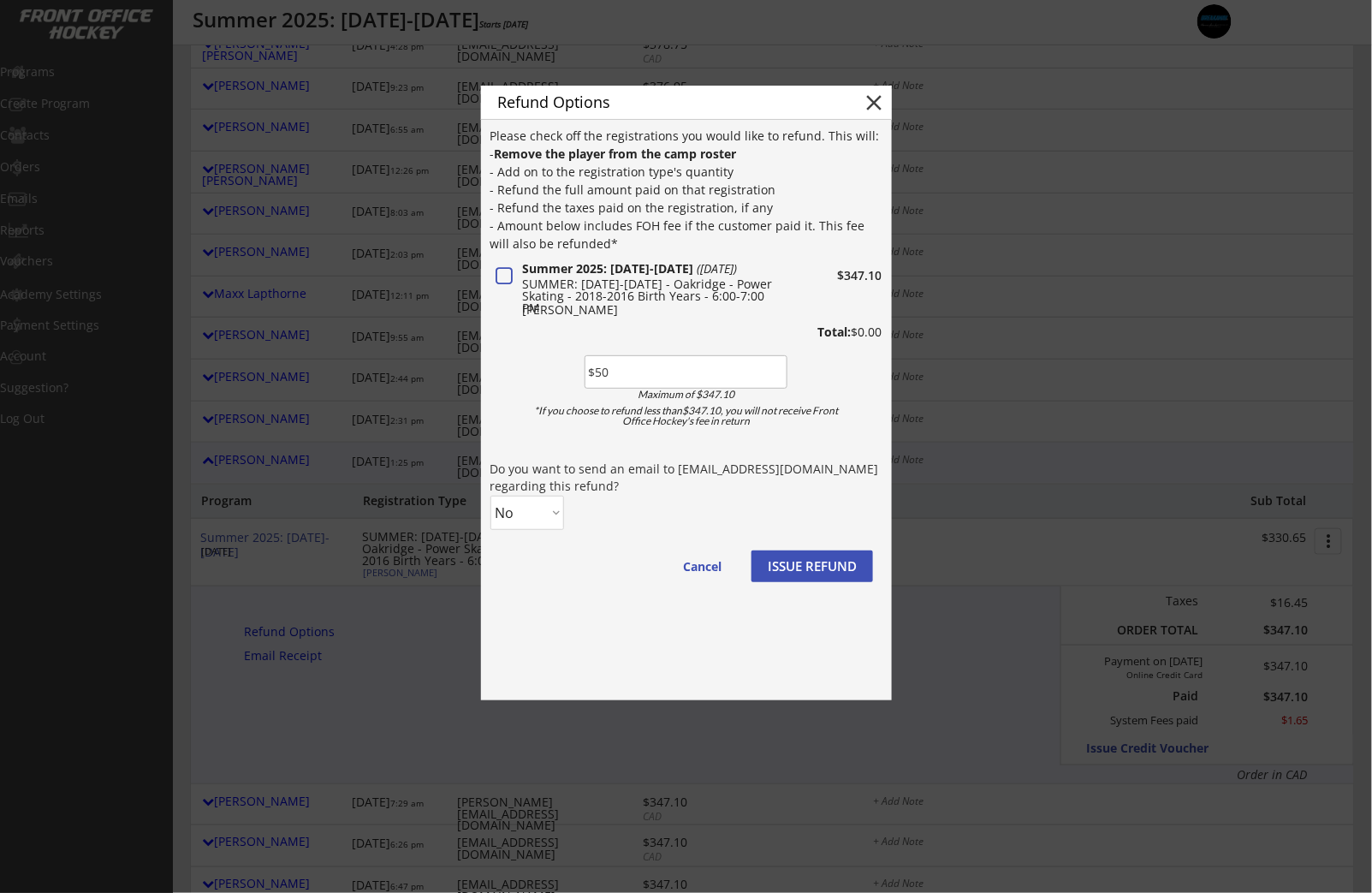
type input "$50"
click at [552, 511] on select "No Yes" at bounding box center [527, 512] width 73 height 34
select select ""Yes""
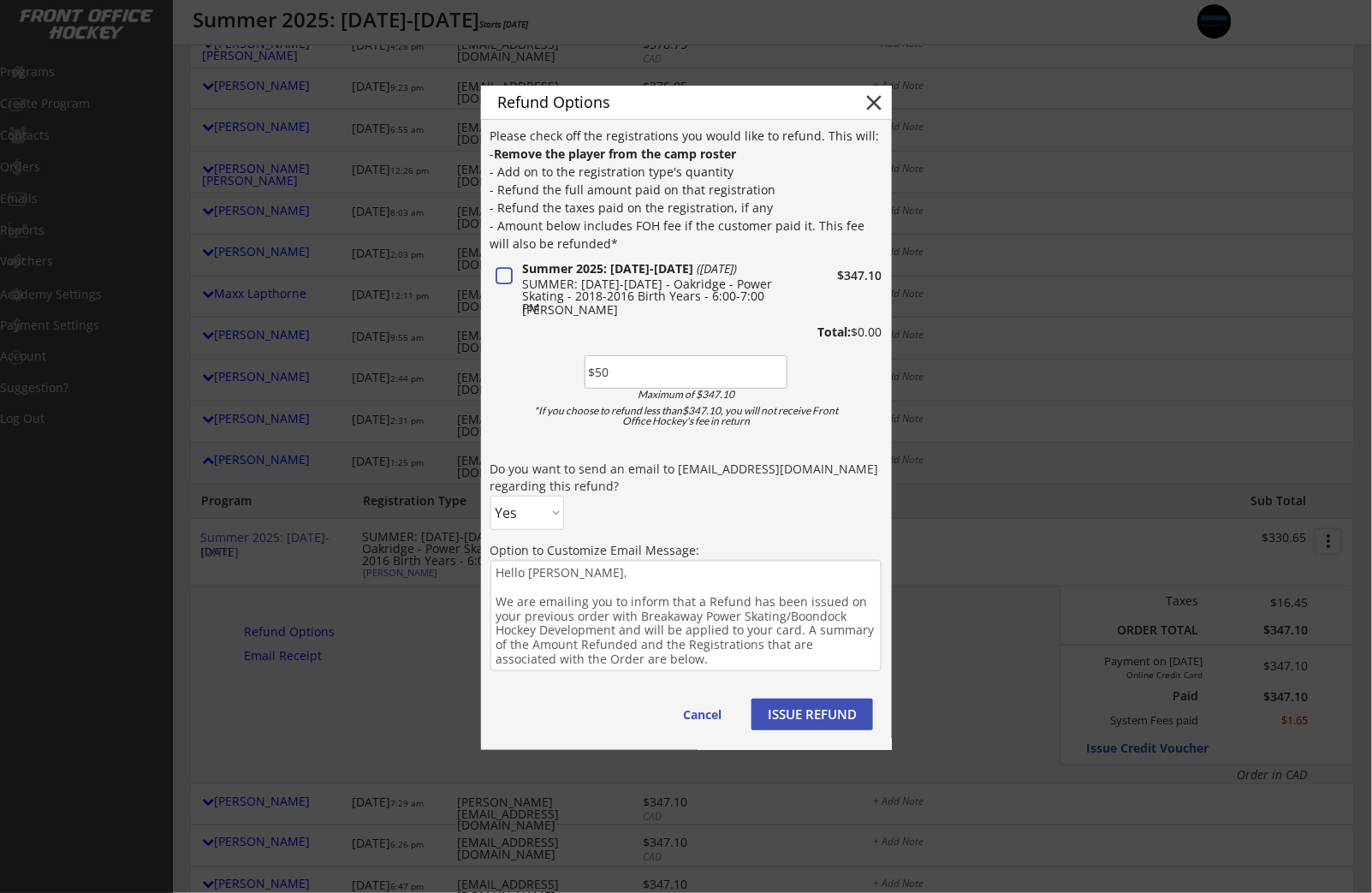
click at [801, 718] on button "ISSUE REFUND" at bounding box center [812, 715] width 122 height 32
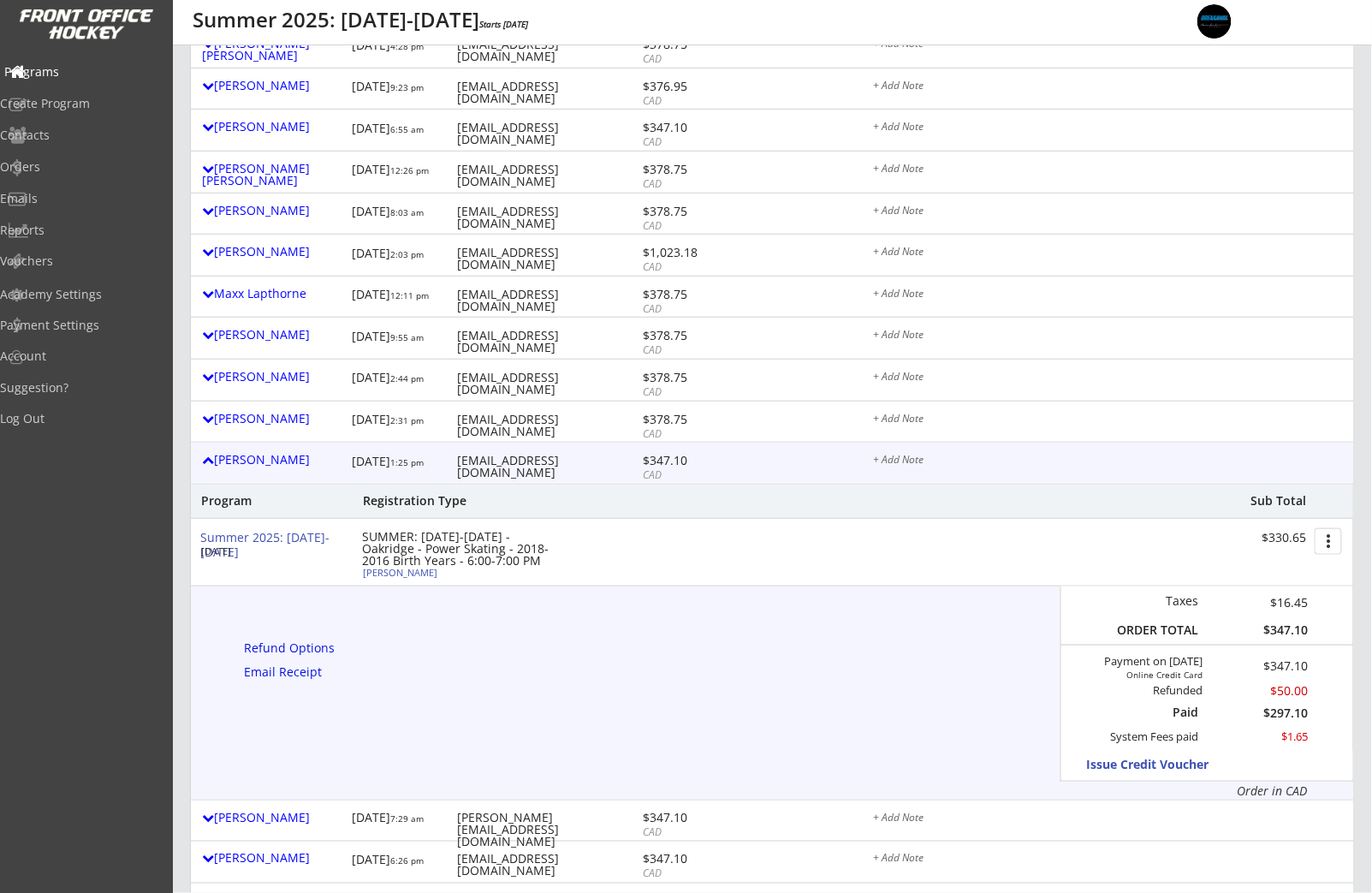
click at [83, 78] on div "Programs" at bounding box center [81, 71] width 154 height 12
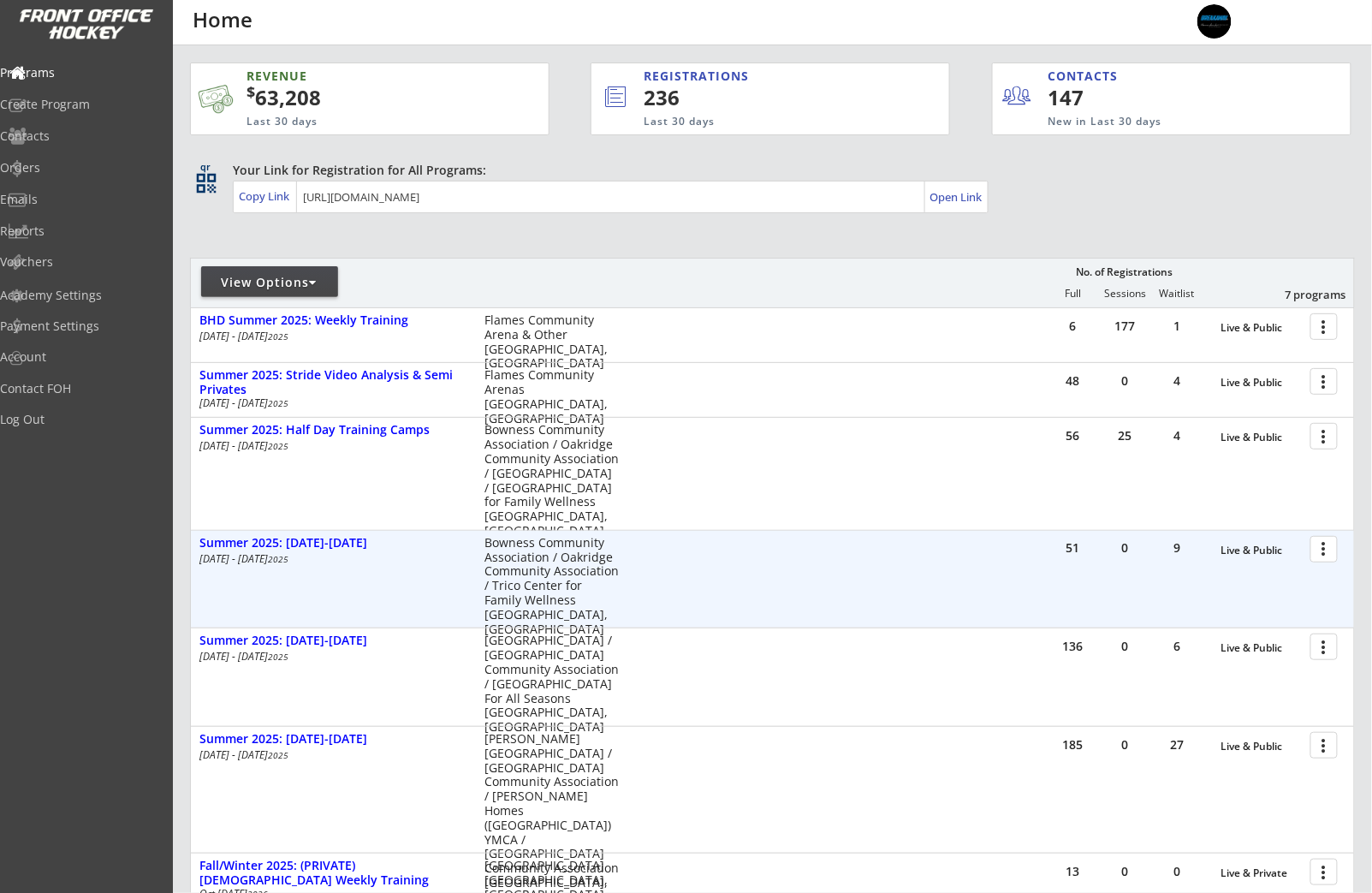
click at [1319, 556] on div at bounding box center [1326, 548] width 30 height 30
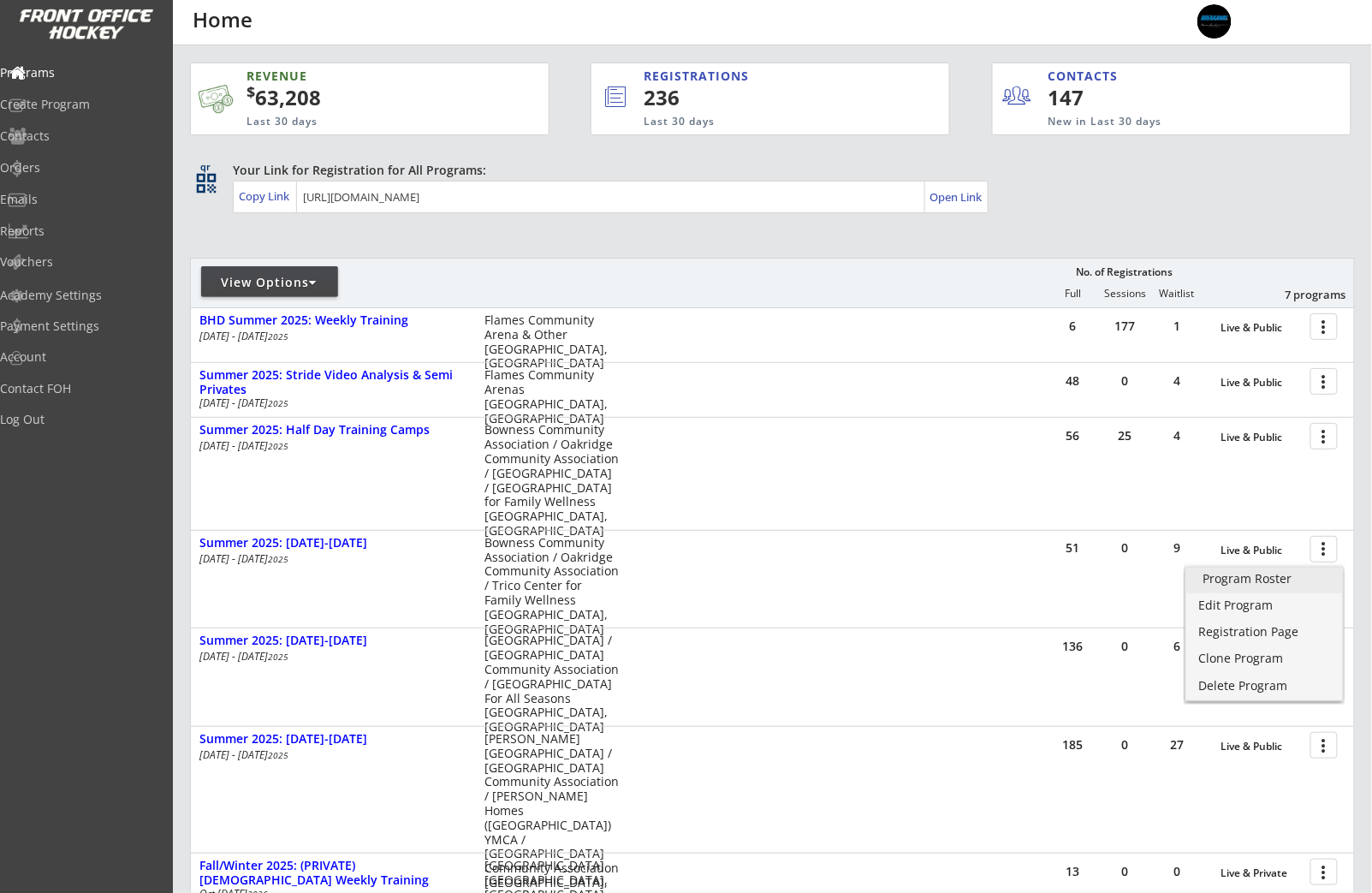
click at [1270, 581] on div "Program Roster" at bounding box center [1265, 578] width 123 height 12
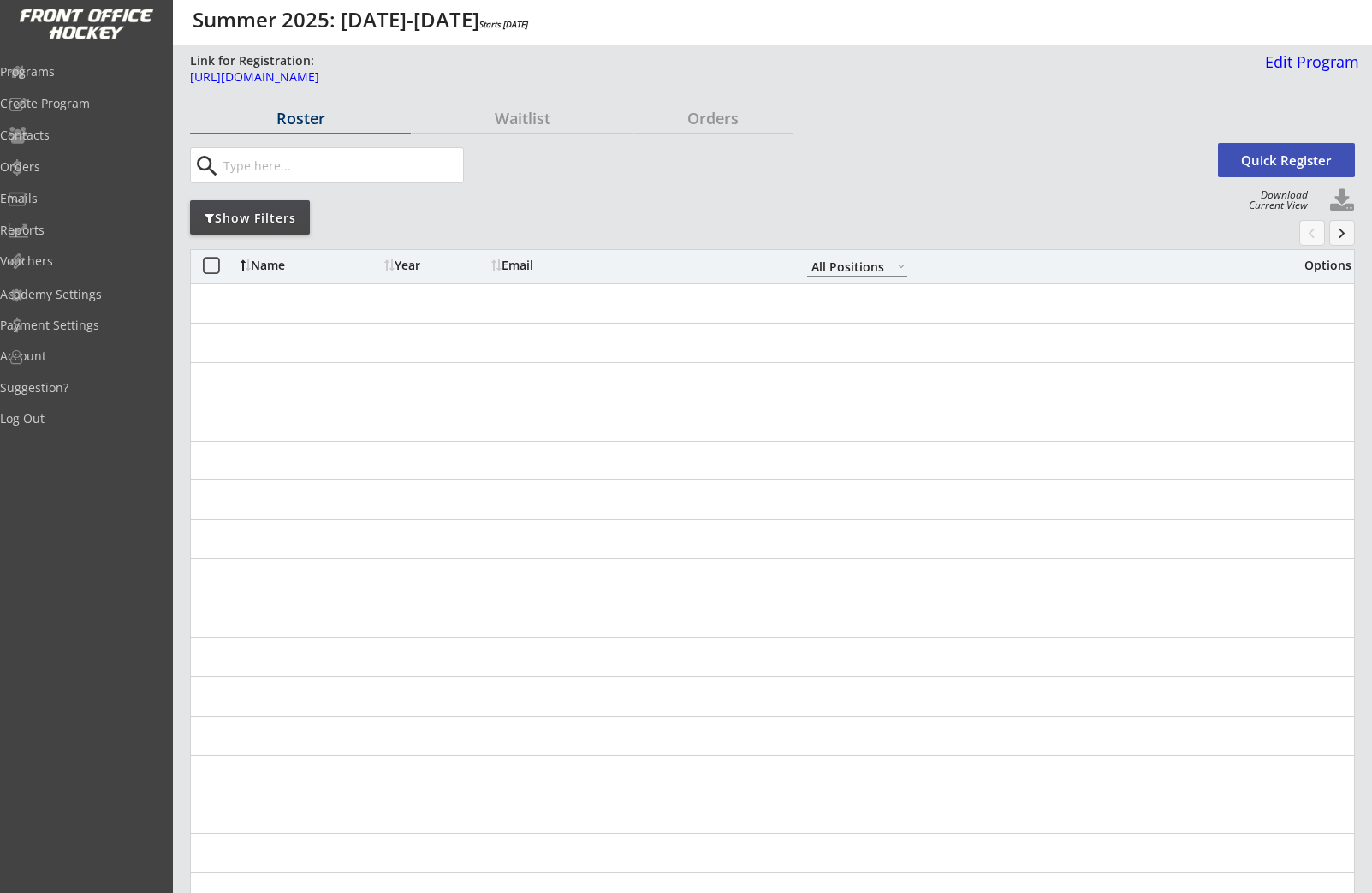
select select ""All Positions""
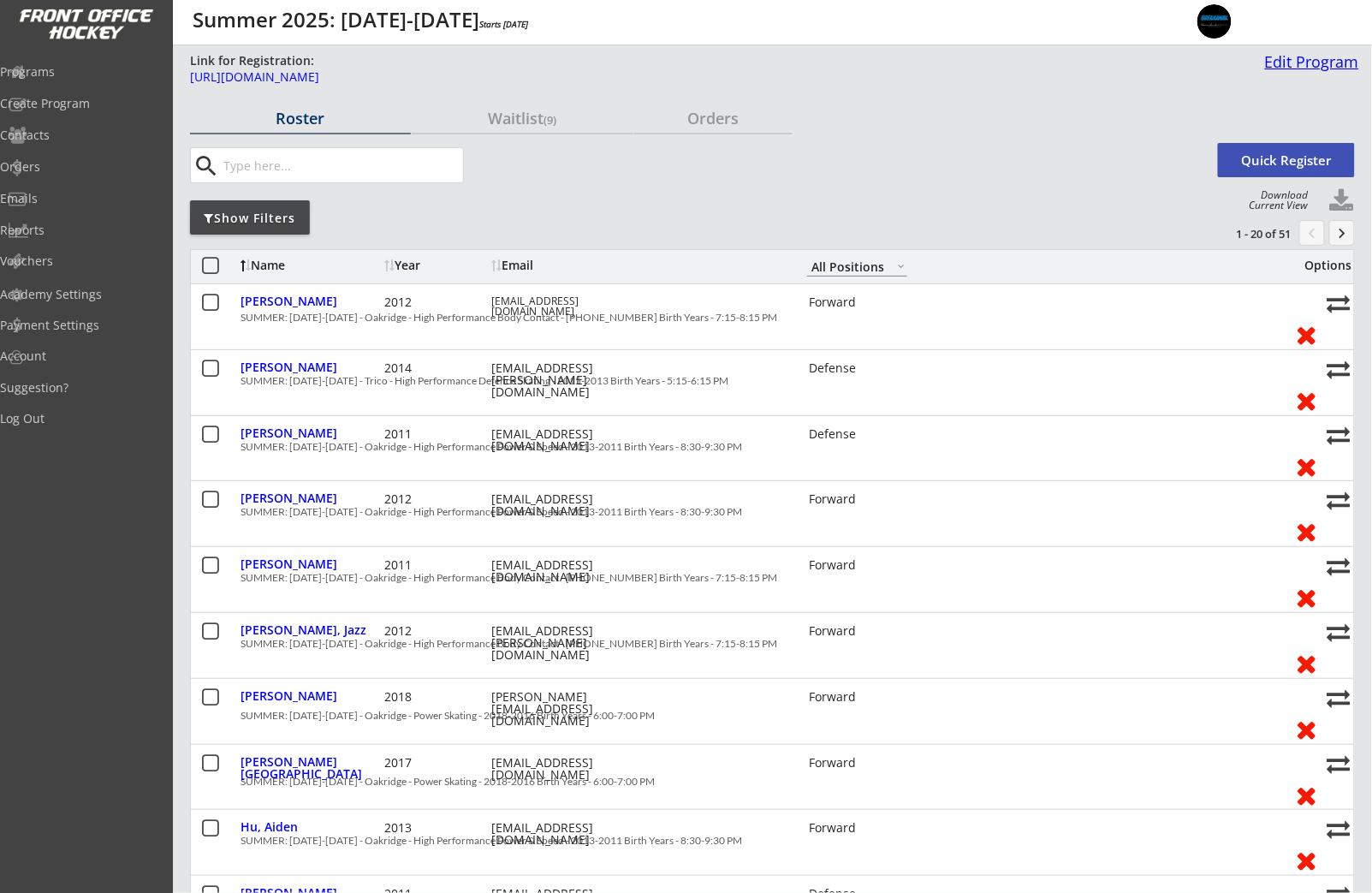
click at [1292, 68] on div "Edit Program" at bounding box center [1309, 61] width 101 height 16
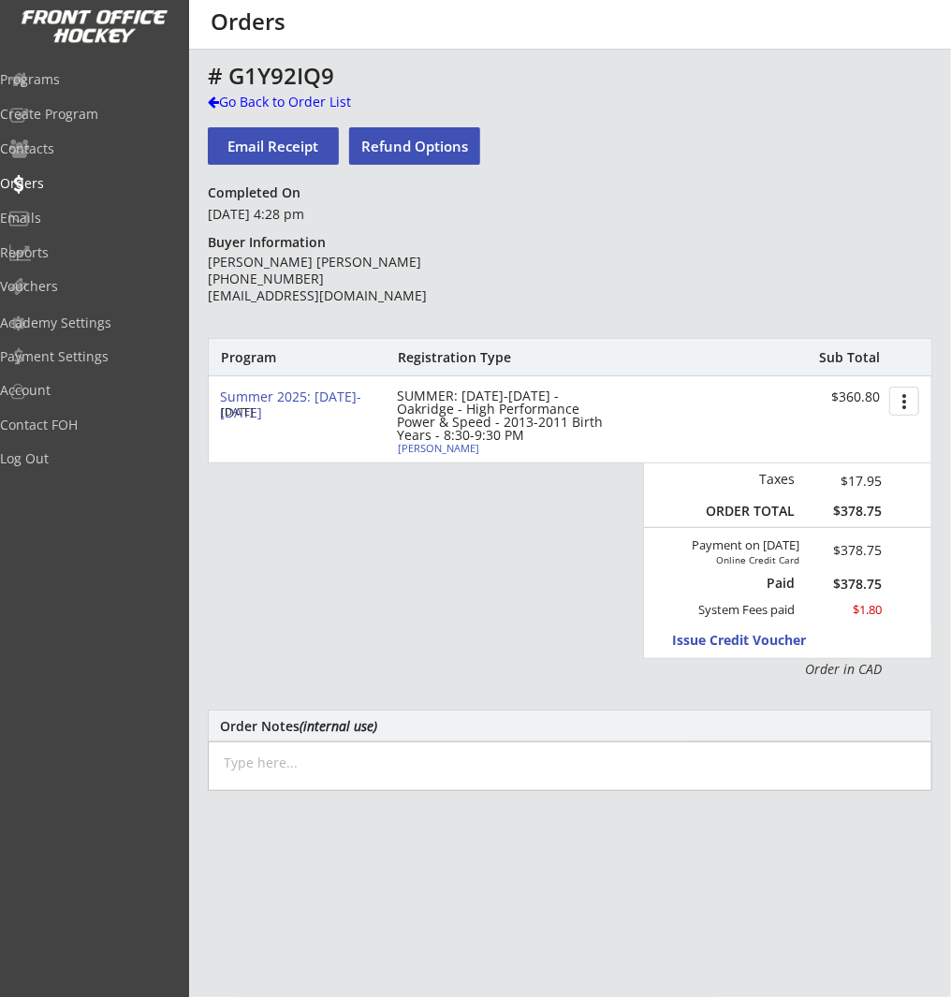
click at [444, 446] on div "Cameron Joe" at bounding box center [502, 448] width 209 height 10
select select ""Forward""
select select ""Adult S""
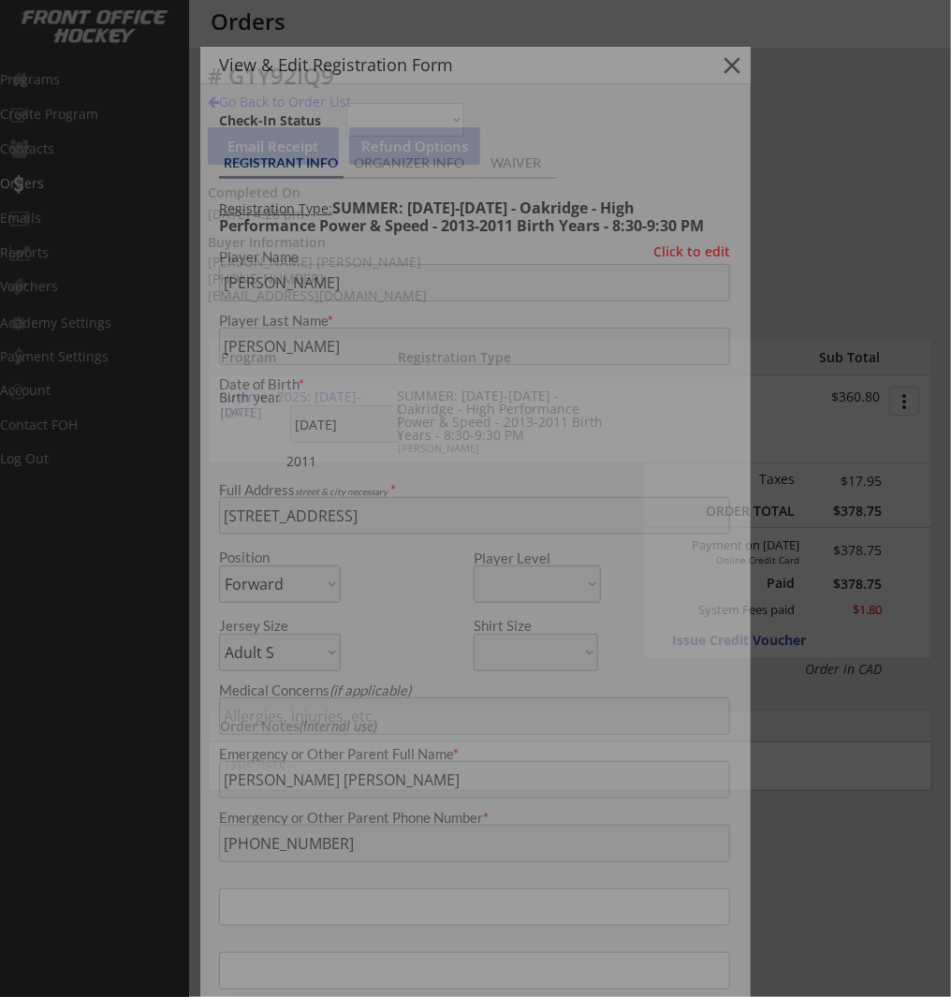
type input "Male"
type input "McKnight Hockey Associations"
type input "U15"
type input "Division 3"
select select ""McKnight Hockey Associations ""
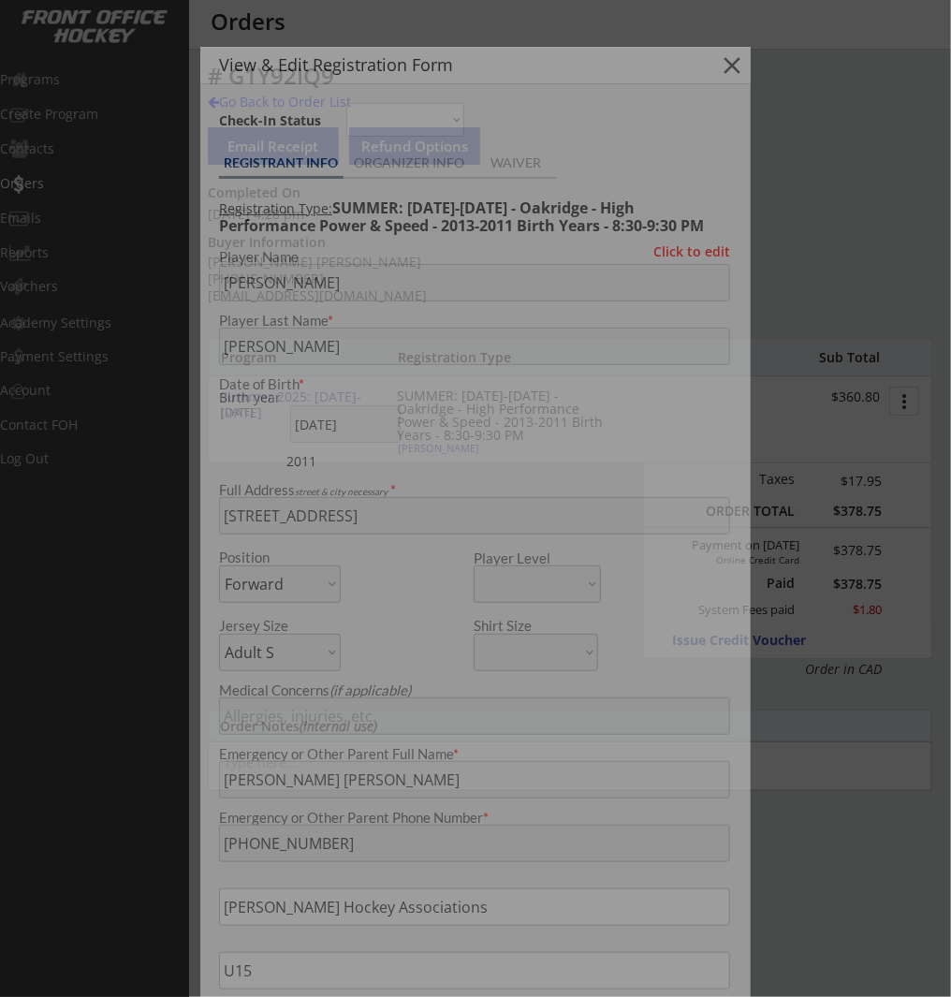
select select ""U15""
select select ""Division 3""
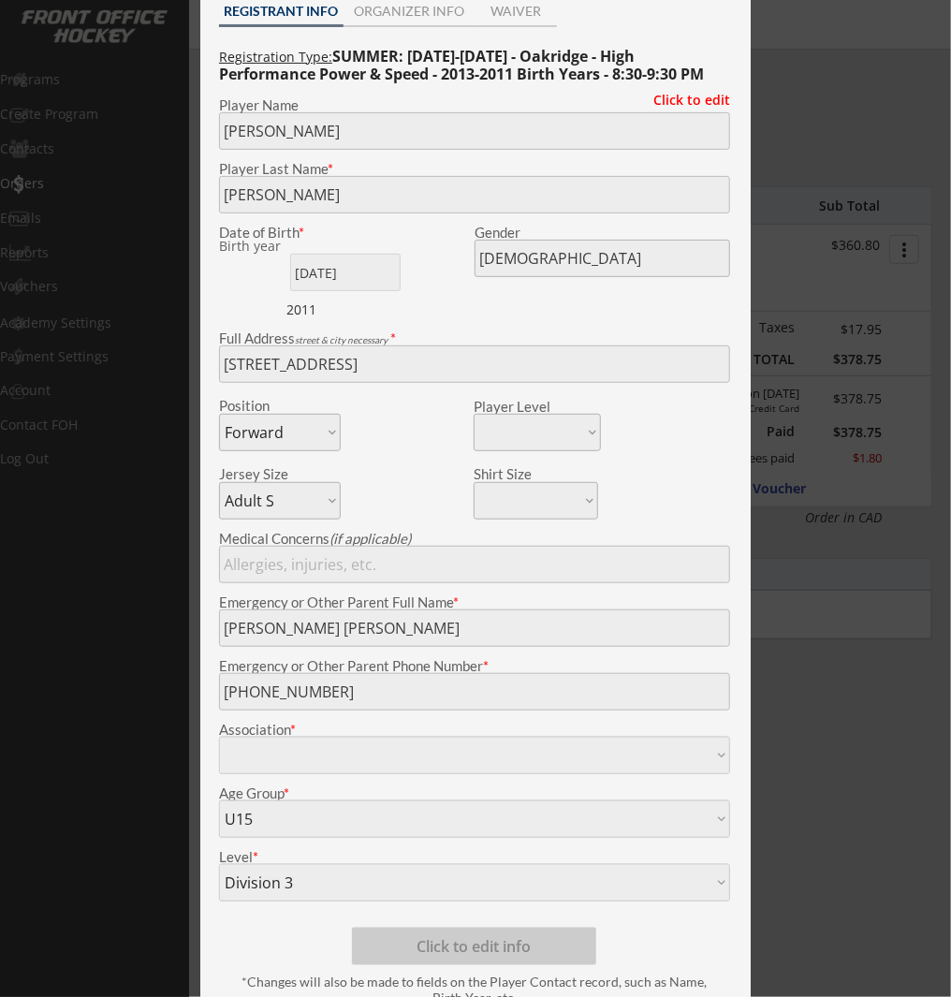
scroll to position [137, 0]
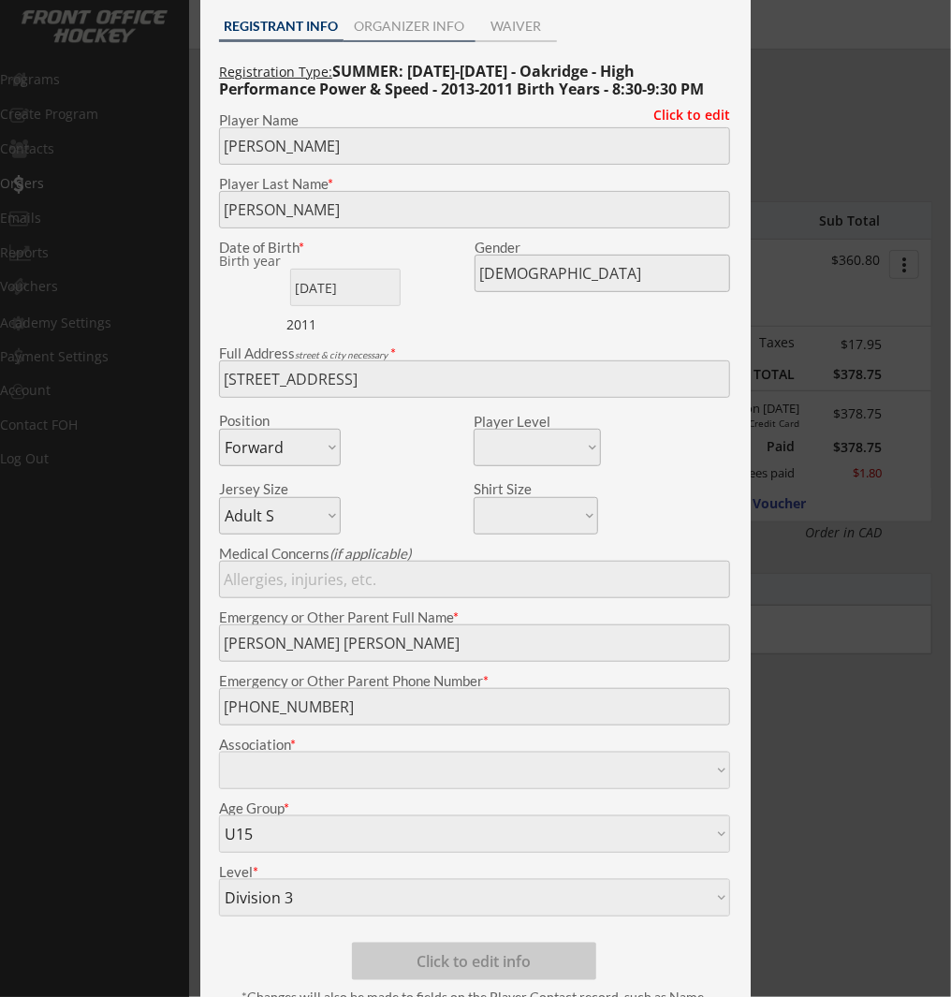
click at [402, 28] on div "ORGANIZER INFO" at bounding box center [409, 26] width 132 height 13
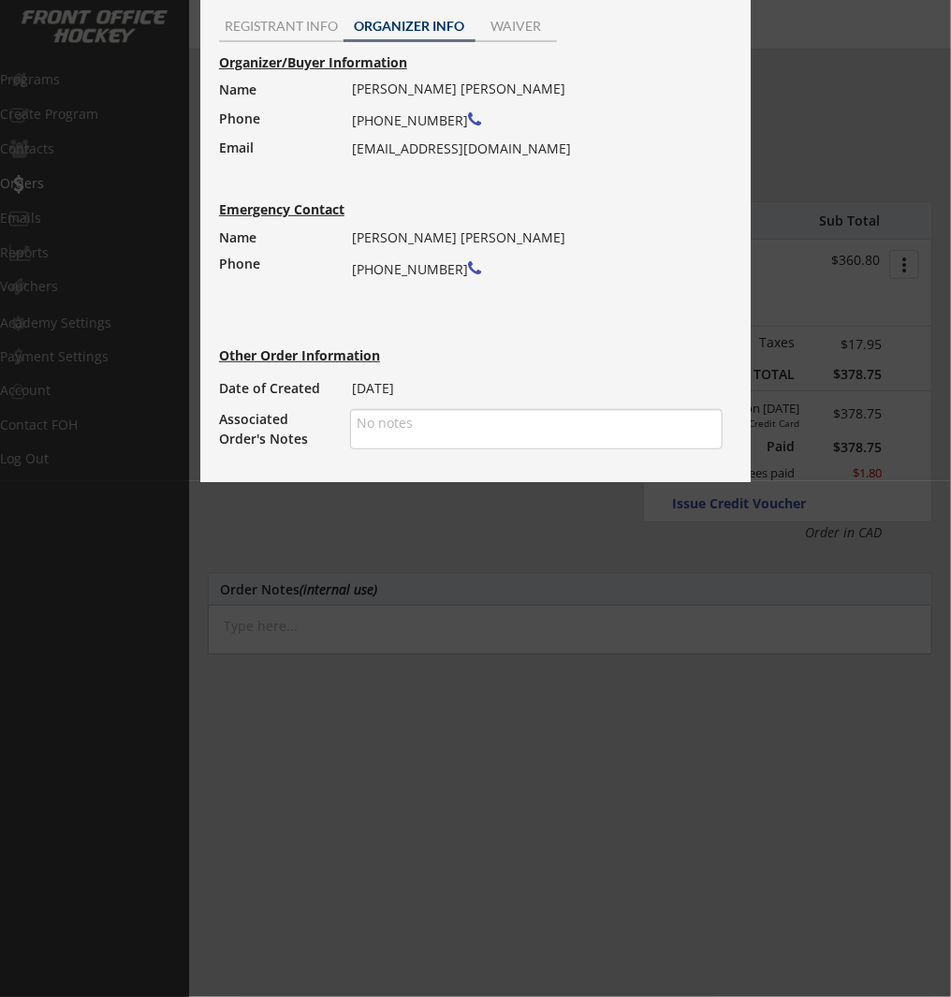
click at [407, 152] on div "Robin Joe (403) 880-6063 robinjoe@gmail.com" at bounding box center [531, 119] width 358 height 86
copy div "[EMAIL_ADDRESS][DOMAIN_NAME]"
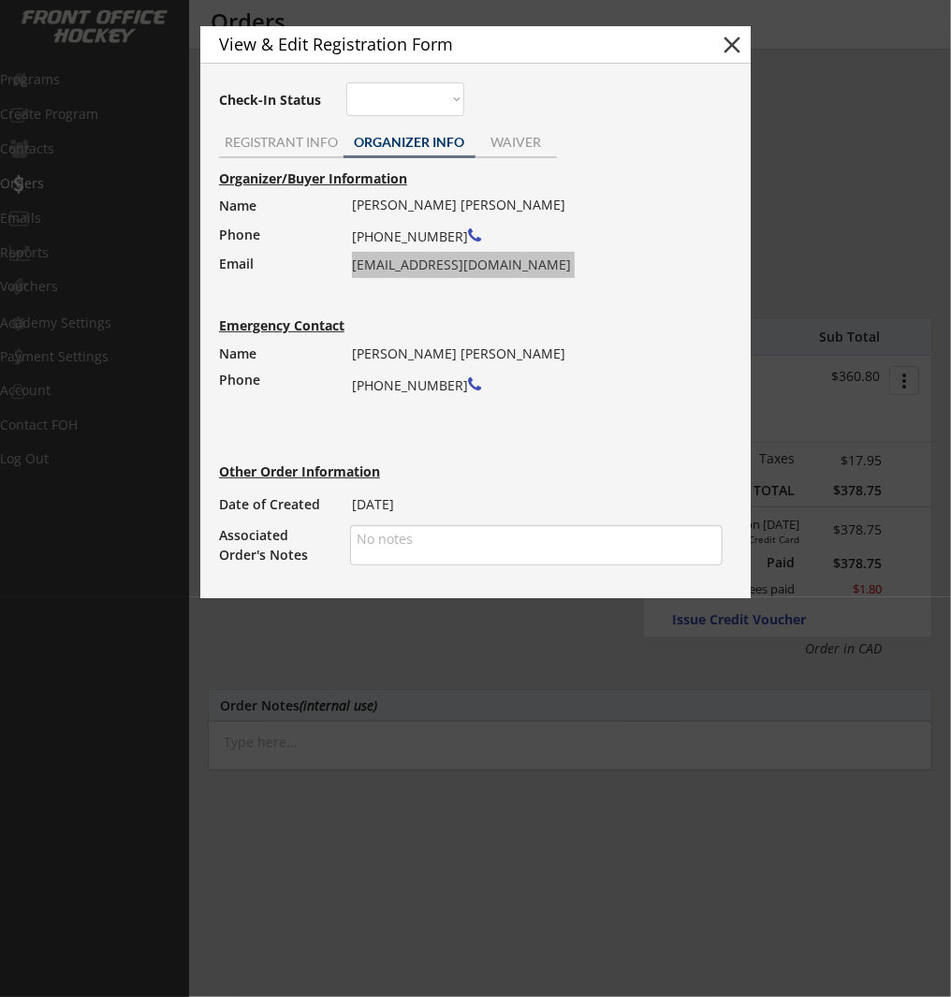
scroll to position [0, 0]
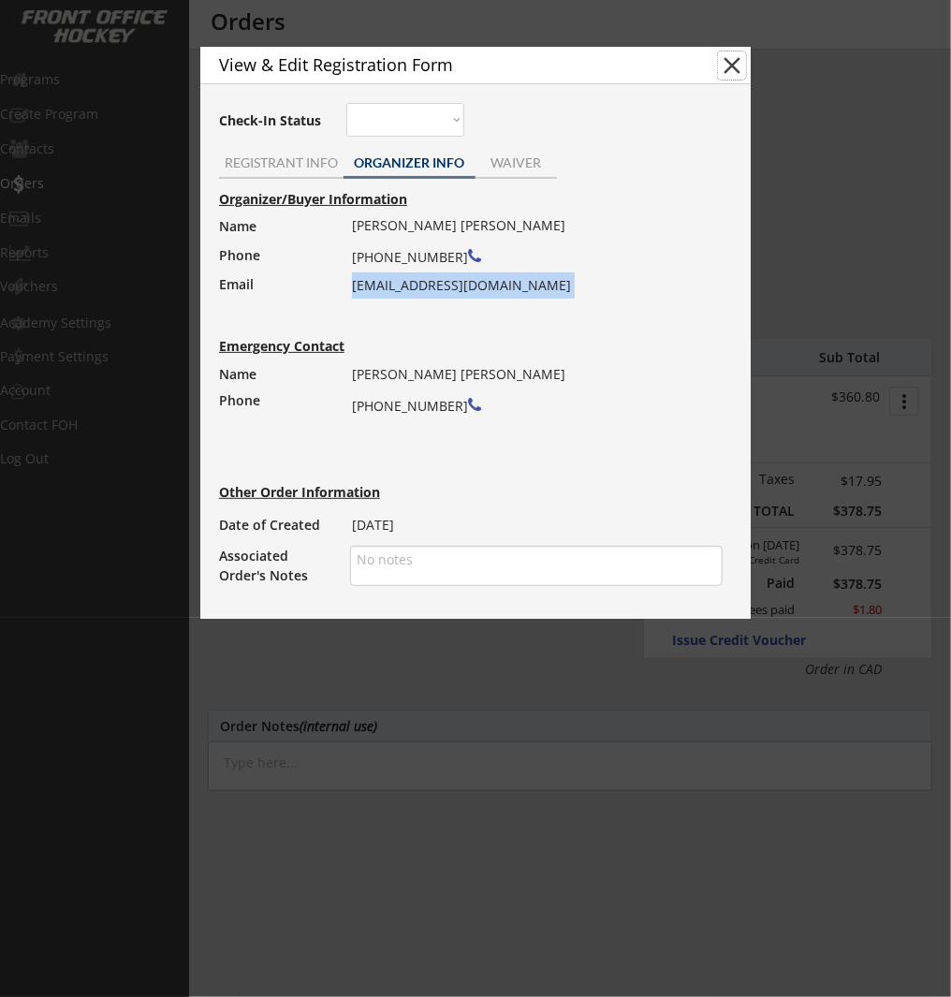
click at [733, 74] on button "close" at bounding box center [732, 65] width 28 height 28
